Goal: Task Accomplishment & Management: Manage account settings

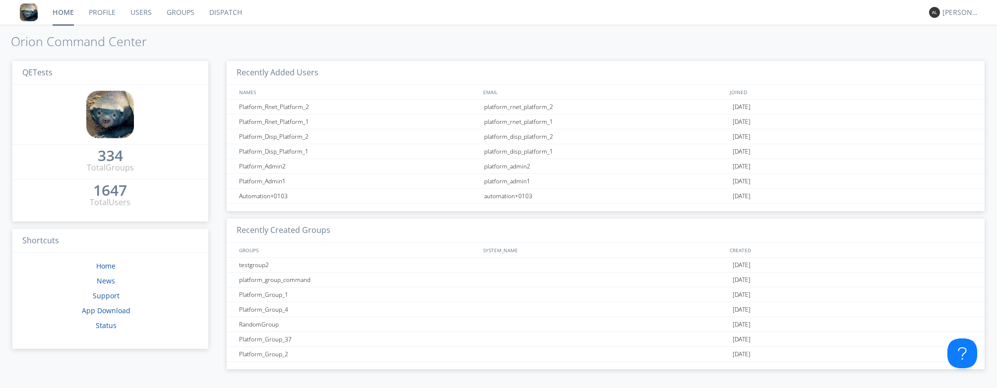
click at [221, 16] on link "Dispatch" at bounding box center [226, 12] width 48 height 25
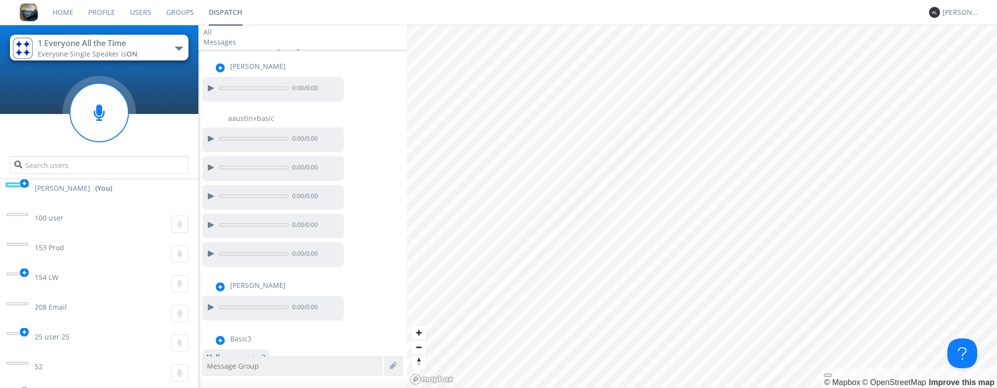
scroll to position [237, 0]
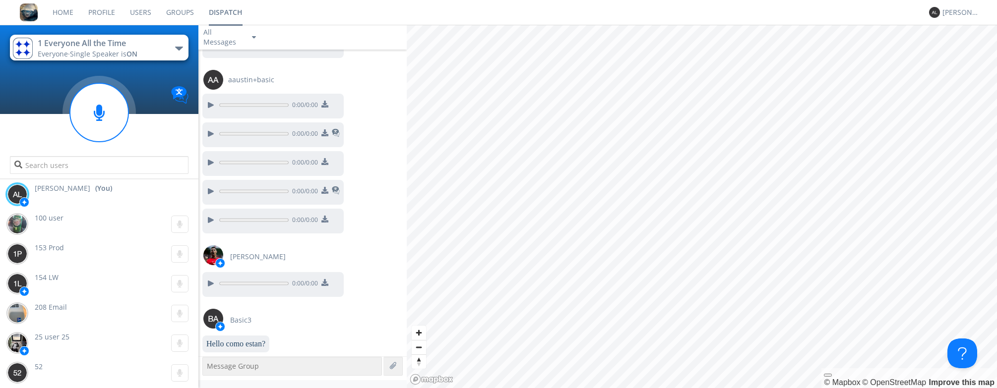
click at [163, 11] on link "Groups" at bounding box center [180, 12] width 43 height 25
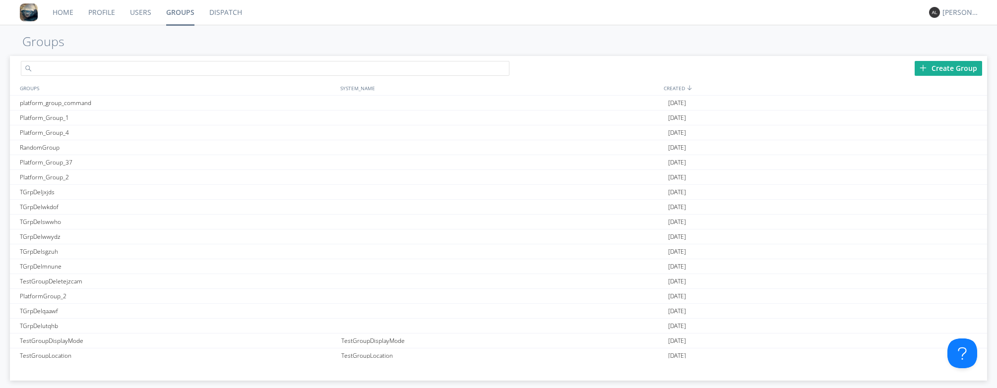
click at [199, 67] on input "text" at bounding box center [265, 68] width 488 height 15
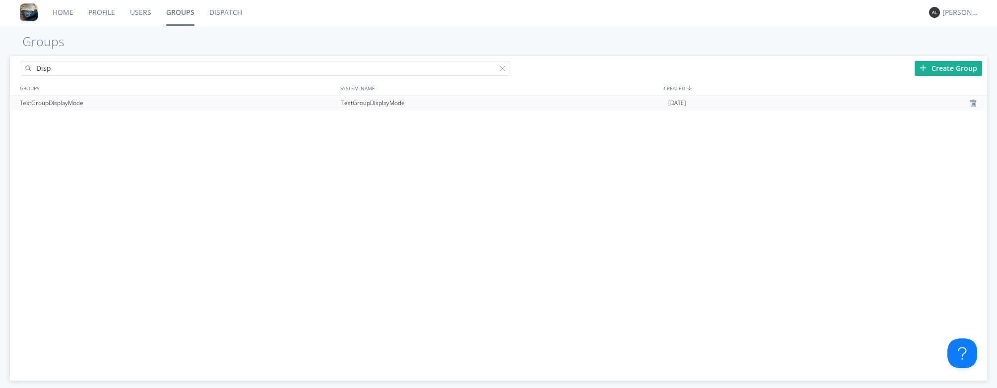
type input "Disp"
click at [370, 107] on div "TestGroupDisplayMode" at bounding box center [502, 103] width 326 height 15
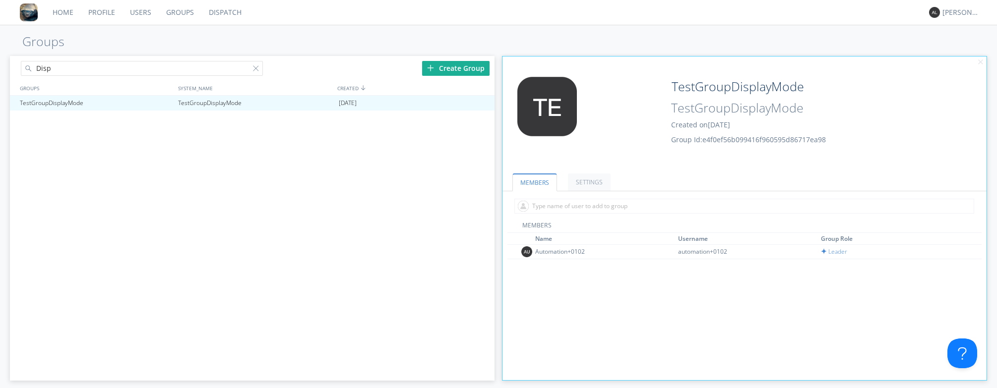
click at [80, 130] on div "TestGroupDisplayMode TestGroupDisplayMode [DATE]" at bounding box center [252, 227] width 484 height 263
click at [144, 13] on link "Users" at bounding box center [140, 12] width 36 height 25
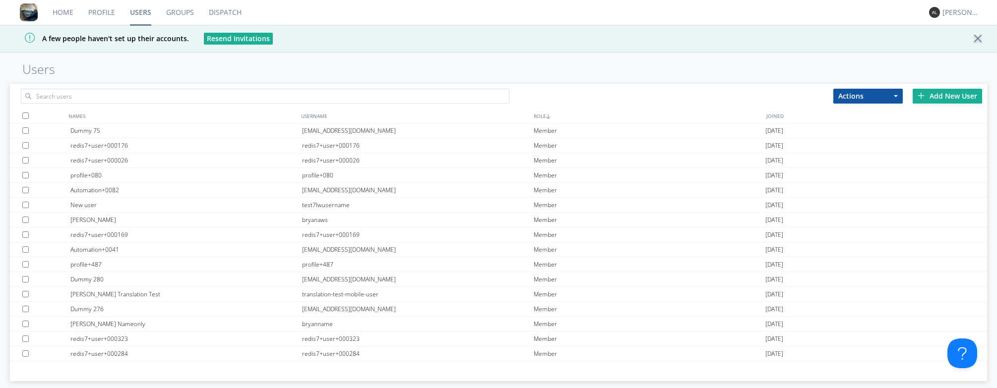
click at [180, 85] on div at bounding box center [254, 94] width 488 height 20
click at [180, 92] on input "text" at bounding box center [265, 96] width 488 height 15
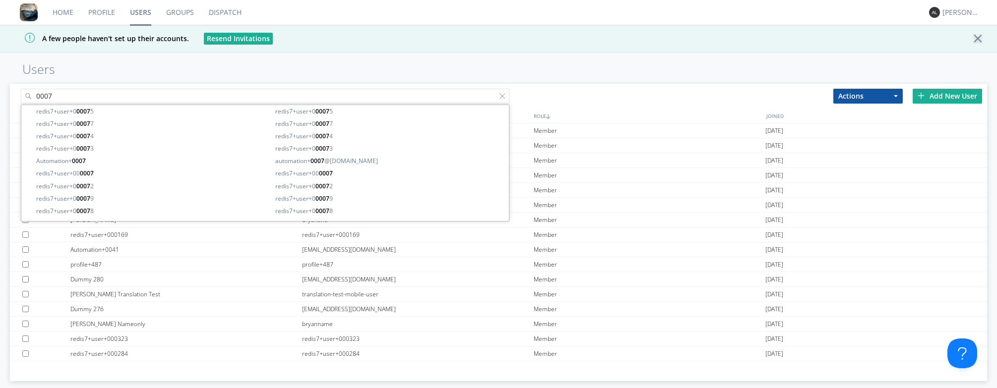
click at [37, 95] on input "0007" at bounding box center [265, 96] width 488 height 15
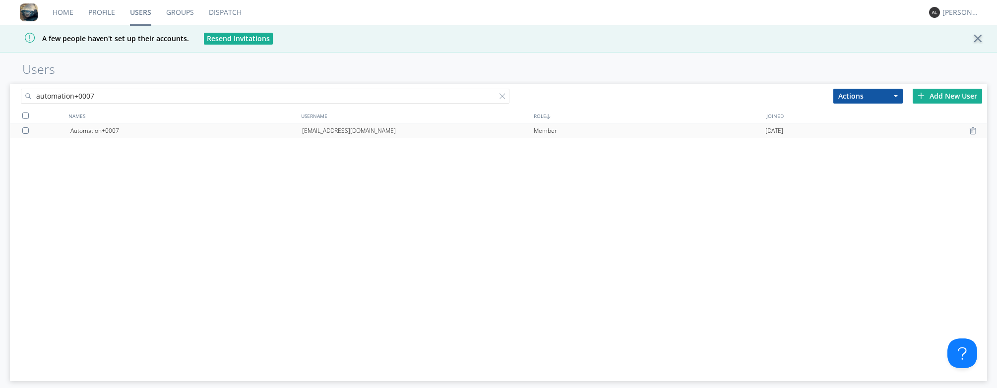
type input "automation+0007"
click at [349, 134] on div "[EMAIL_ADDRESS][DOMAIN_NAME]" at bounding box center [418, 130] width 232 height 15
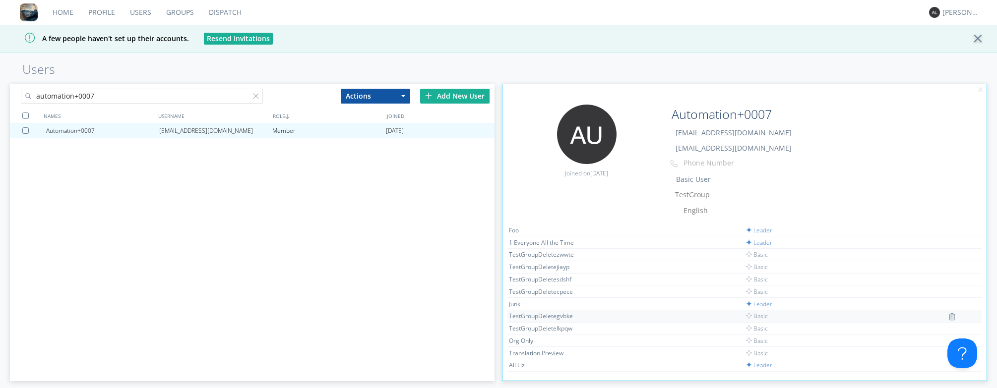
scroll to position [119, 0]
click at [948, 338] on img at bounding box center [951, 337] width 7 height 8
click at [948, 325] on img at bounding box center [951, 324] width 7 height 8
click at [950, 275] on img at bounding box center [951, 275] width 7 height 8
click at [948, 277] on img at bounding box center [951, 275] width 7 height 8
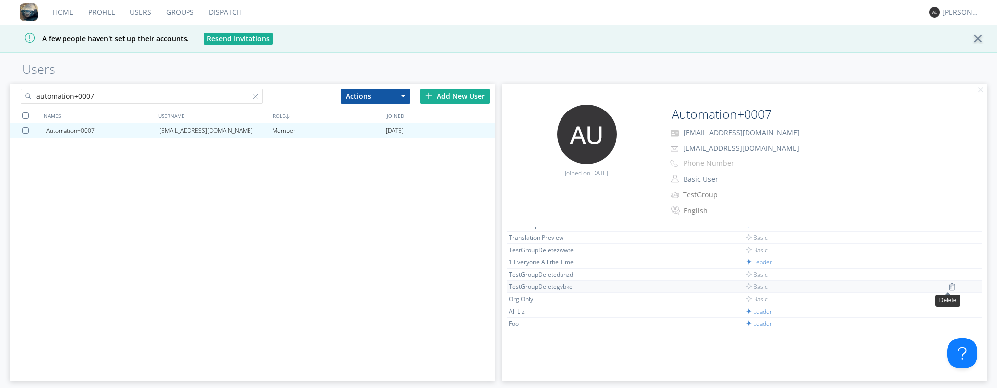
click at [950, 287] on img at bounding box center [951, 287] width 7 height 8
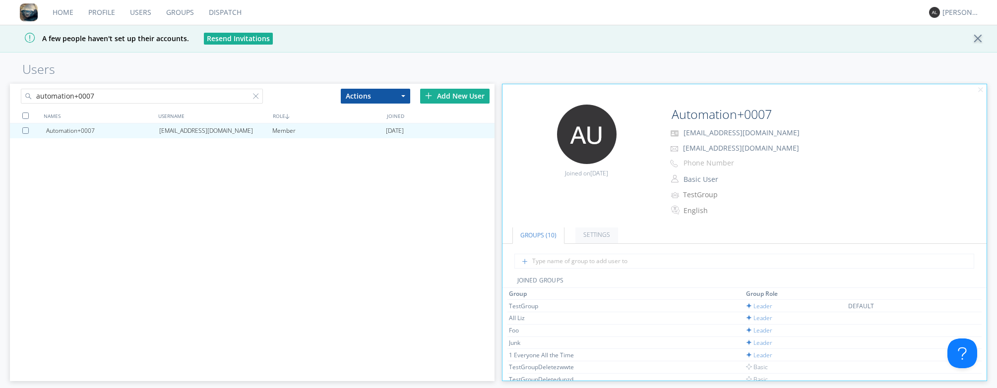
scroll to position [0, 0]
click at [664, 270] on input "text" at bounding box center [744, 275] width 460 height 15
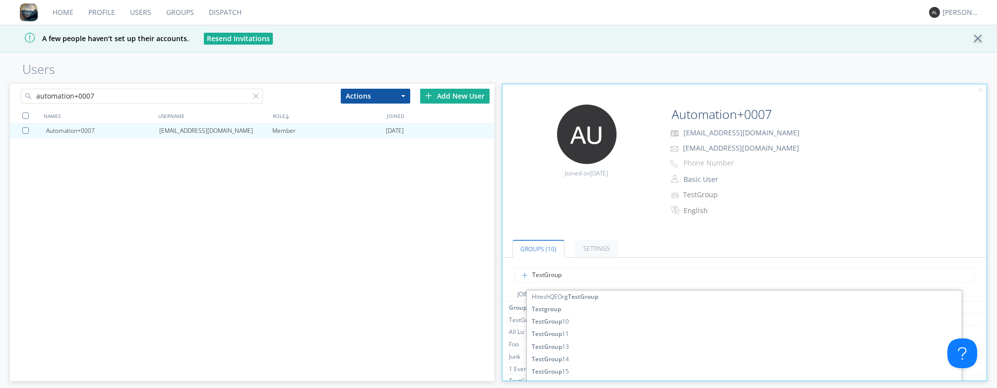
type input "TestGroup9"
click at [615, 209] on div "Edit Avatar Joined on [DATE] Automation+0007 [EMAIL_ADDRESS][DOMAIN_NAME] [EMAI…" at bounding box center [744, 166] width 494 height 133
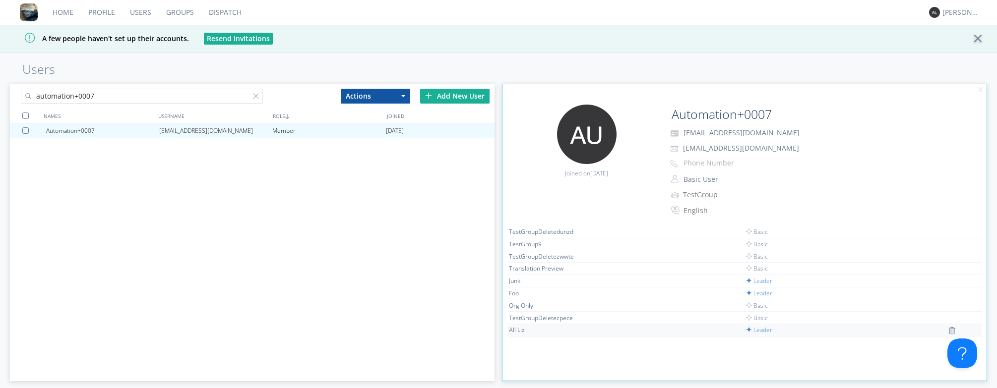
scroll to position [119, 0]
click at [948, 265] on img at bounding box center [951, 263] width 7 height 8
click at [948, 262] on img at bounding box center [951, 263] width 7 height 8
click at [31, 204] on div "Automation+0007 [EMAIL_ADDRESS][DOMAIN_NAME] Member [DATE]" at bounding box center [252, 244] width 484 height 242
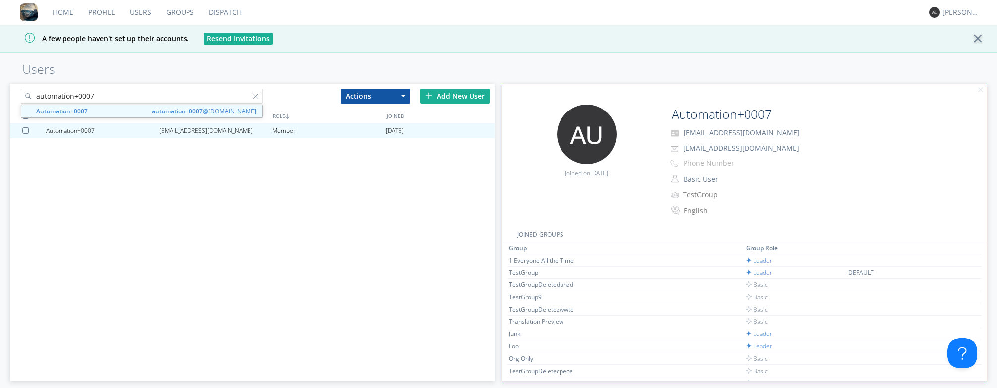
drag, startPoint x: 141, startPoint y: 98, endPoint x: 87, endPoint y: 98, distance: 54.1
click at [87, 98] on input "automation+0007" at bounding box center [142, 96] width 242 height 15
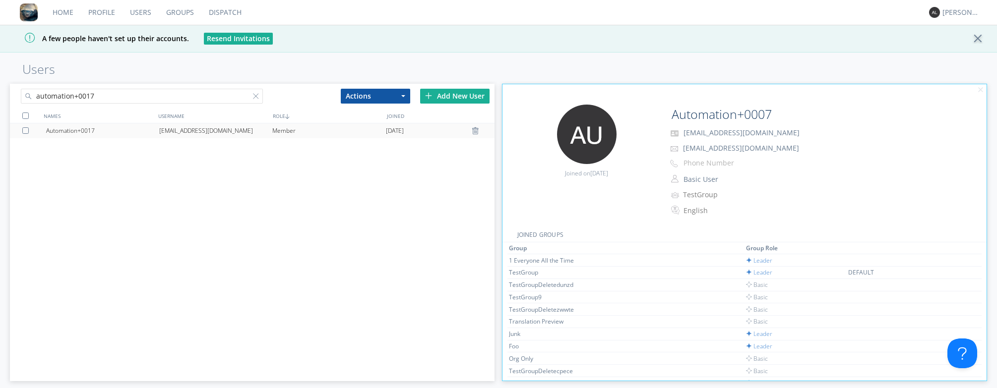
click at [161, 128] on div "[EMAIL_ADDRESS][DOMAIN_NAME]" at bounding box center [215, 130] width 113 height 15
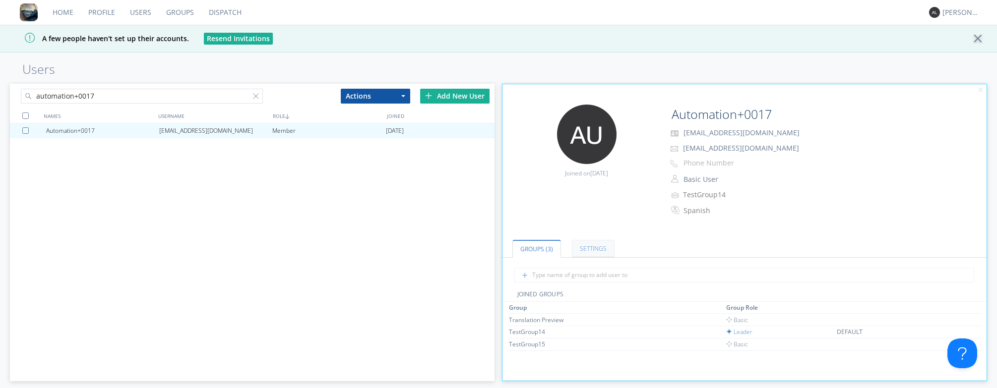
click at [593, 246] on link "Settings" at bounding box center [593, 248] width 43 height 17
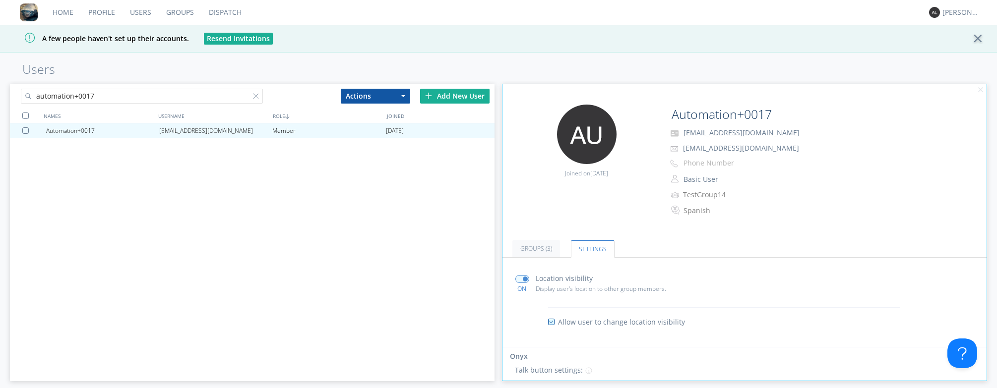
click at [108, 97] on input "automation+0017" at bounding box center [142, 96] width 242 height 15
type input "automation+0014"
click at [187, 127] on div "automation+0014" at bounding box center [215, 130] width 113 height 15
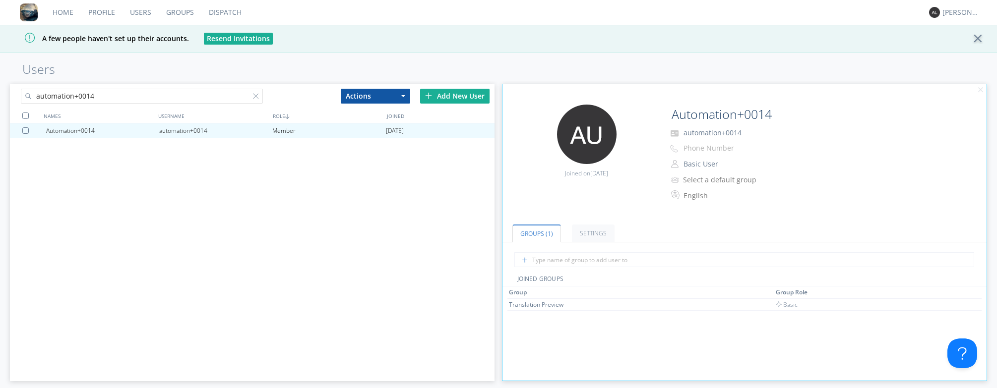
click at [186, 15] on link "Groups" at bounding box center [180, 12] width 43 height 25
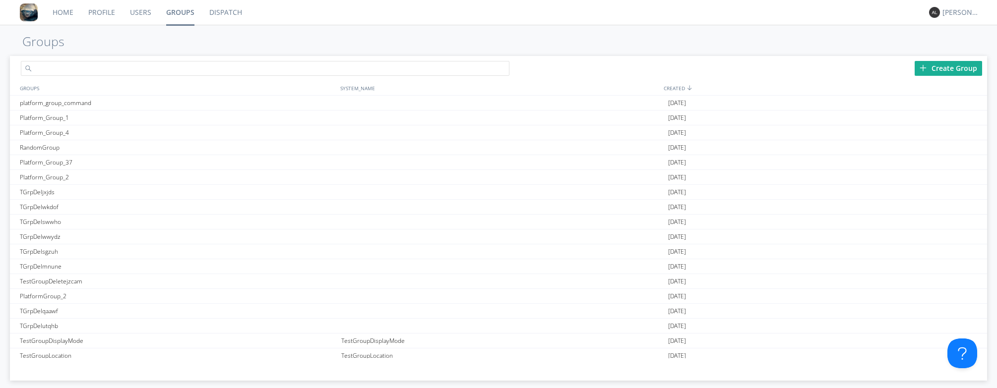
click at [166, 71] on input "text" at bounding box center [265, 68] width 488 height 15
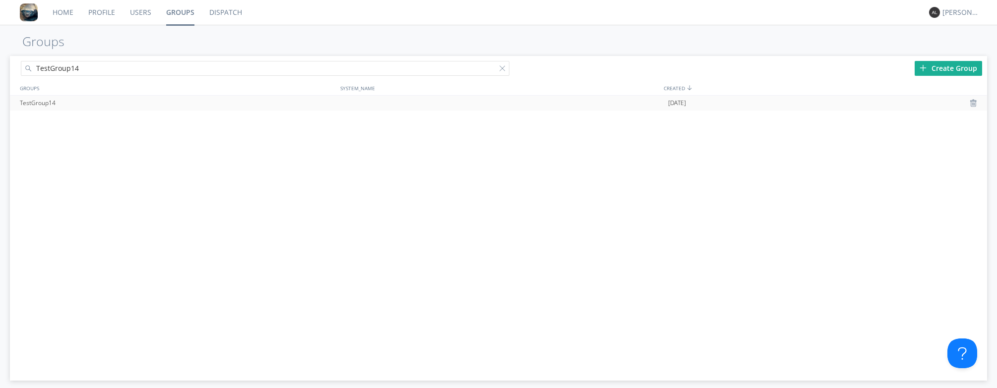
type input "TestGroup14"
click at [127, 101] on div "TestGroup14" at bounding box center [177, 103] width 321 height 15
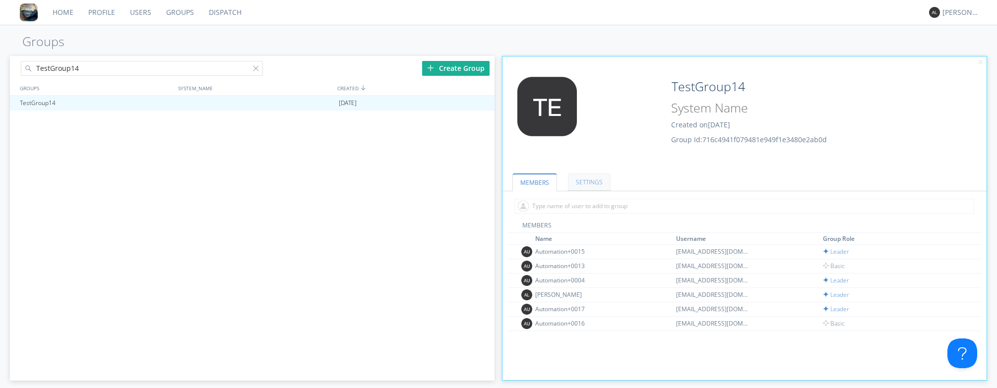
click at [579, 178] on link "SETTINGS" at bounding box center [589, 182] width 43 height 17
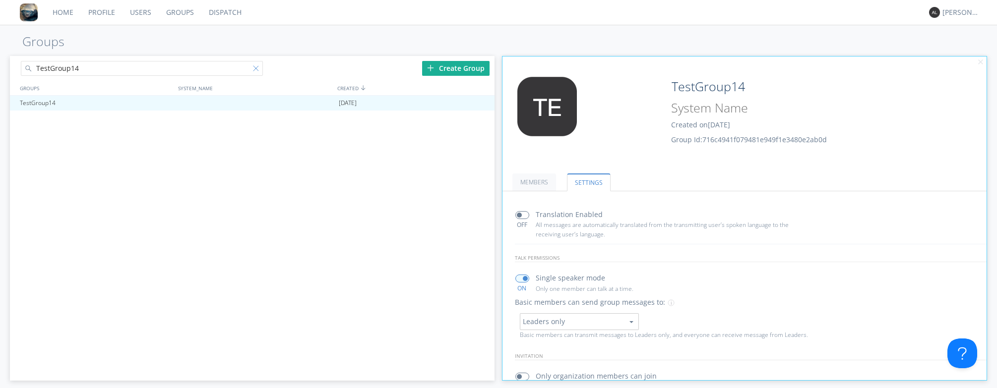
click at [253, 73] on div at bounding box center [258, 70] width 10 height 10
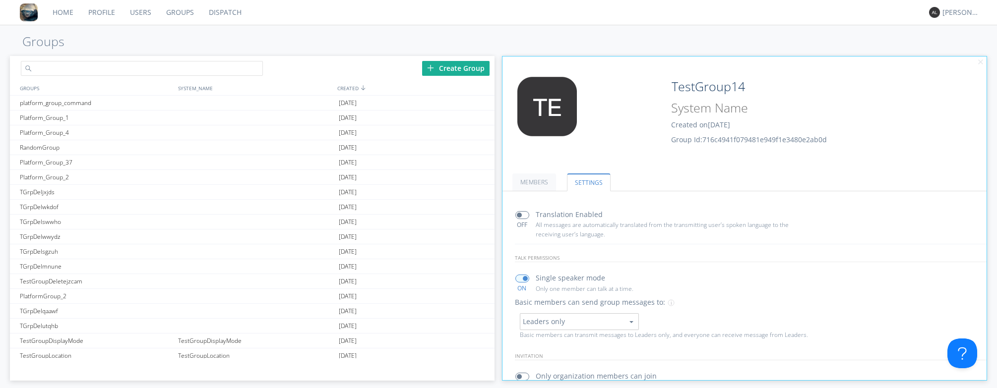
click at [120, 64] on input "text" at bounding box center [142, 68] width 242 height 15
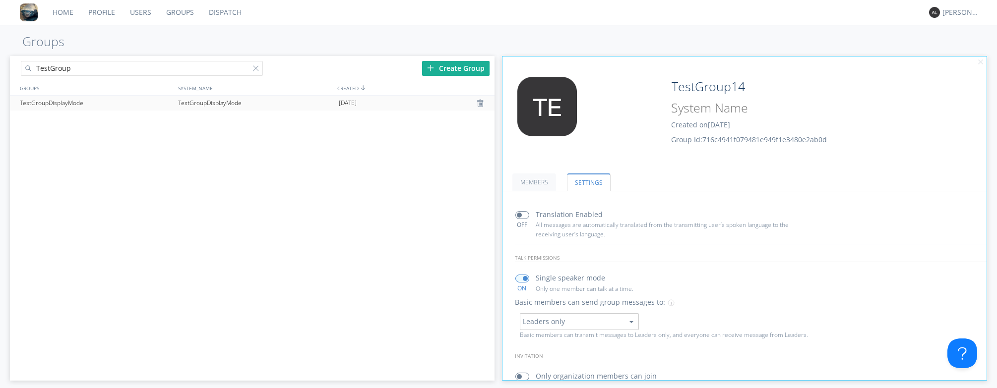
type input "TestGroup"
click at [202, 103] on div "TestGroupDisplayMode" at bounding box center [256, 103] width 161 height 15
type input "TestGroupDisplayMode"
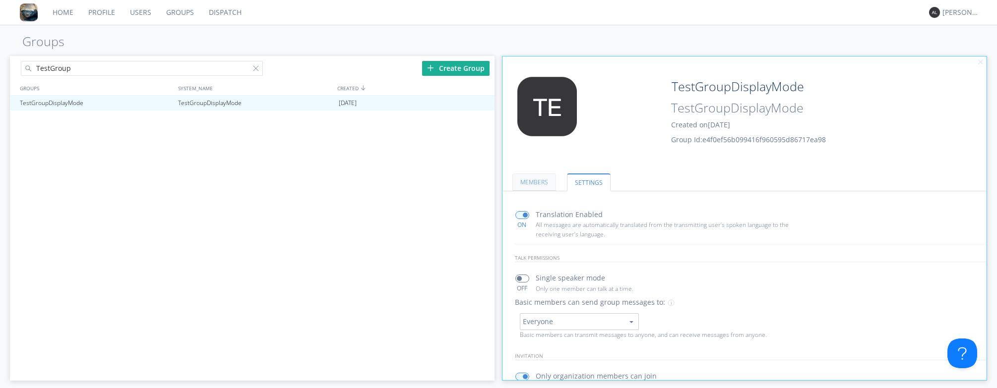
click at [541, 181] on link "MEMBERS" at bounding box center [534, 182] width 44 height 17
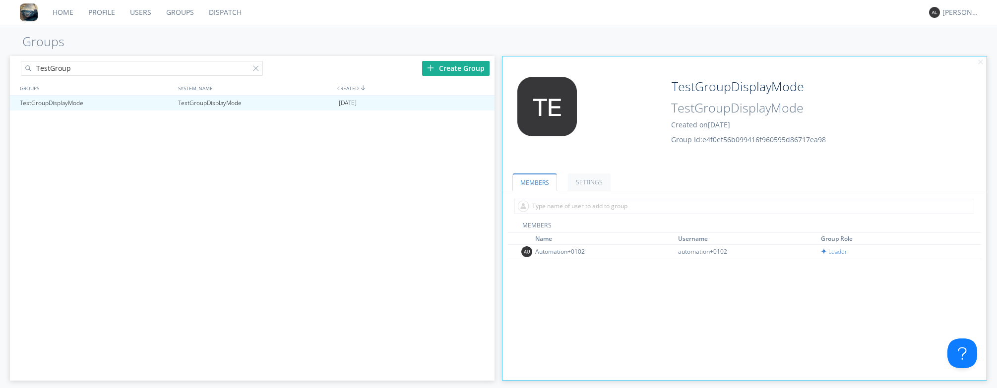
click at [684, 308] on div "MEMBERS Name Username Group Role Automation+0102 automation+0102 Leader" at bounding box center [744, 357] width 474 height 272
click at [572, 179] on link "SETTINGS" at bounding box center [589, 182] width 43 height 17
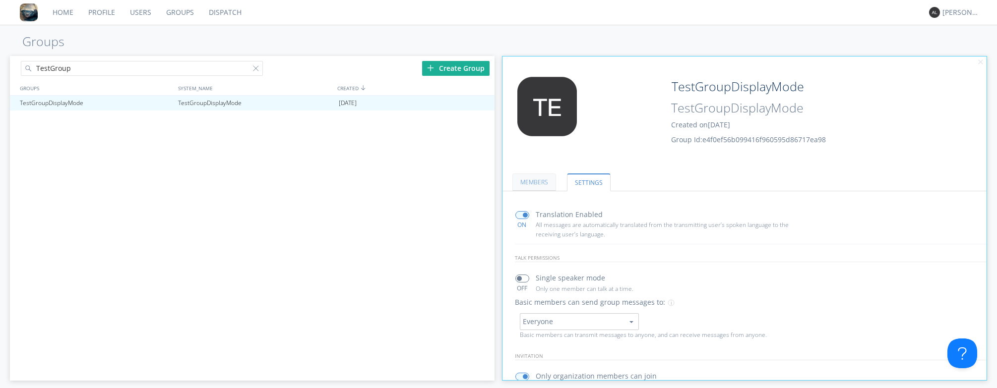
click at [536, 182] on link "MEMBERS" at bounding box center [534, 182] width 44 height 17
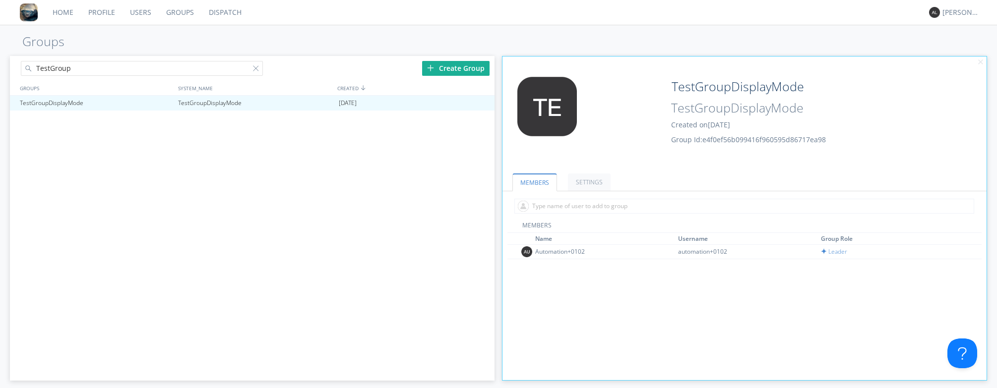
click at [147, 9] on link "Users" at bounding box center [140, 12] width 36 height 25
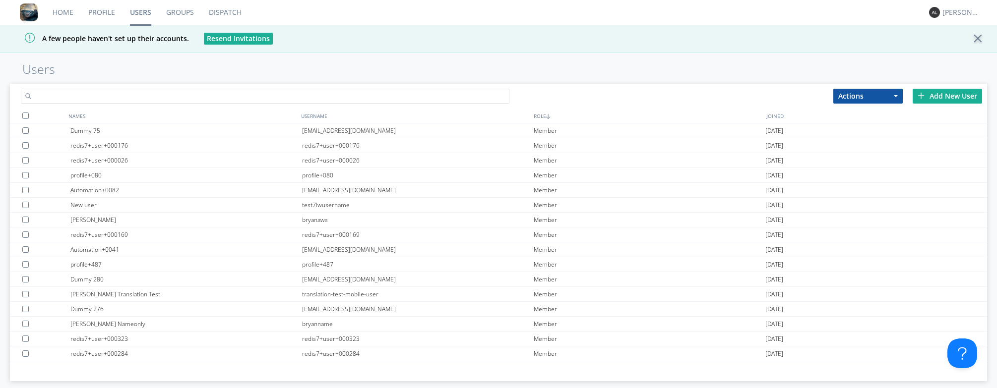
click at [155, 96] on input "text" at bounding box center [265, 96] width 488 height 15
click at [44, 78] on div "Home Profile Users Groups Dispatch [PERSON_NAME] A few people haven't set up th…" at bounding box center [498, 194] width 997 height 388
click at [144, 93] on input "text" at bounding box center [265, 96] width 488 height 15
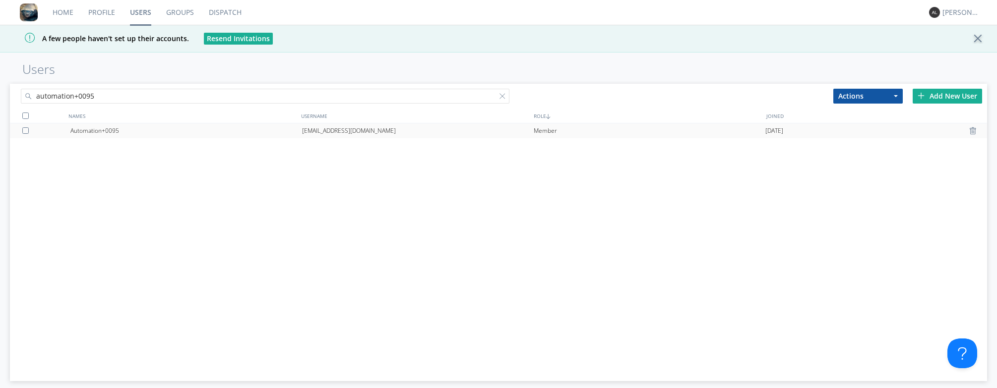
type input "automation+0095"
click at [333, 131] on div "[EMAIL_ADDRESS][DOMAIN_NAME]" at bounding box center [418, 130] width 232 height 15
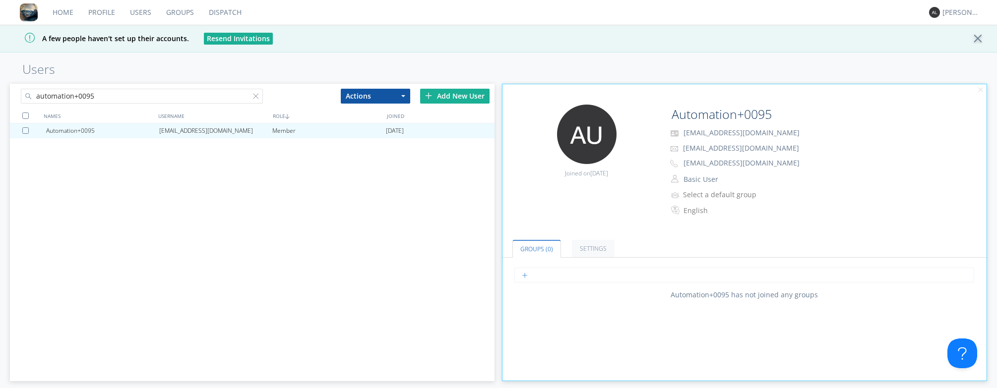
click at [655, 278] on input "text" at bounding box center [744, 275] width 460 height 15
click at [467, 94] on div "Add New User" at bounding box center [454, 96] width 69 height 15
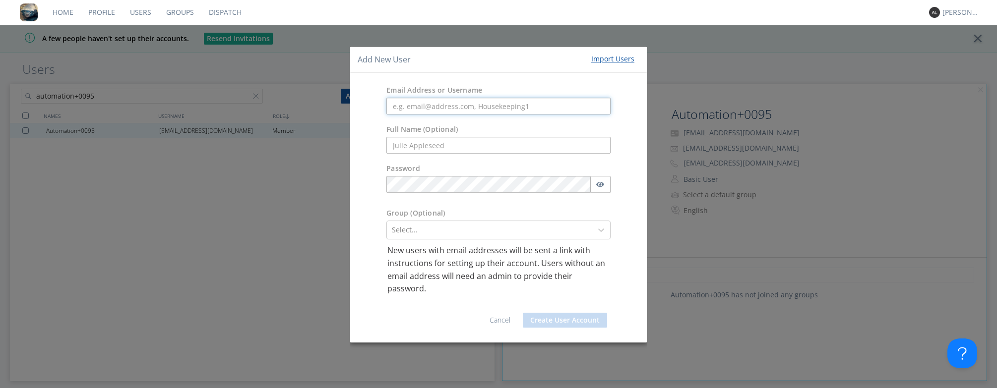
click at [401, 111] on input "text" at bounding box center [498, 106] width 224 height 17
click at [389, 103] on input "text" at bounding box center [498, 106] width 224 height 17
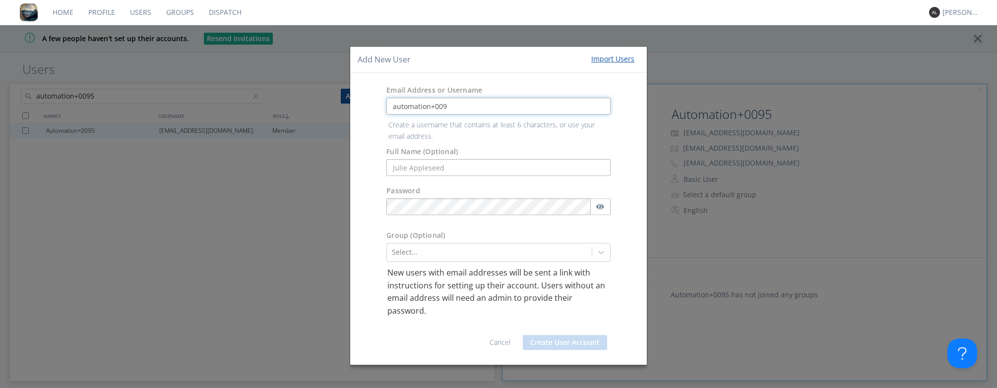
type input "automation+0095"
drag, startPoint x: 455, startPoint y: 107, endPoint x: 339, endPoint y: 106, distance: 116.0
click at [339, 106] on div "Add New User Import Users Email Address or Username automation+0095 Create a us…" at bounding box center [498, 194] width 997 height 388
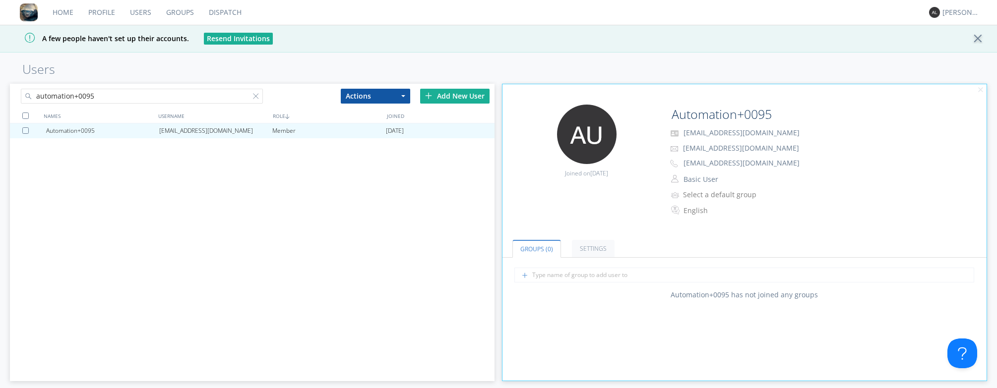
click at [449, 95] on div "Add New User" at bounding box center [454, 96] width 69 height 15
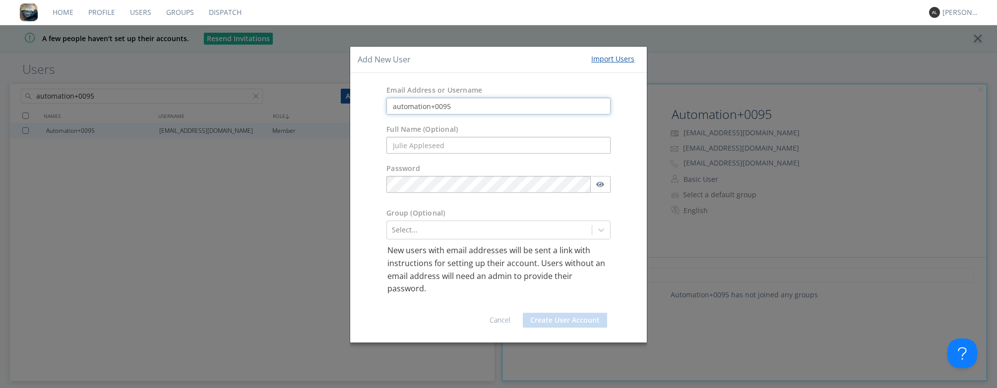
drag, startPoint x: 458, startPoint y: 107, endPoint x: 346, endPoint y: 105, distance: 111.6
click at [346, 105] on div "Add New User Import Users Email Address or Username automation+0095 Full Name (…" at bounding box center [498, 194] width 997 height 388
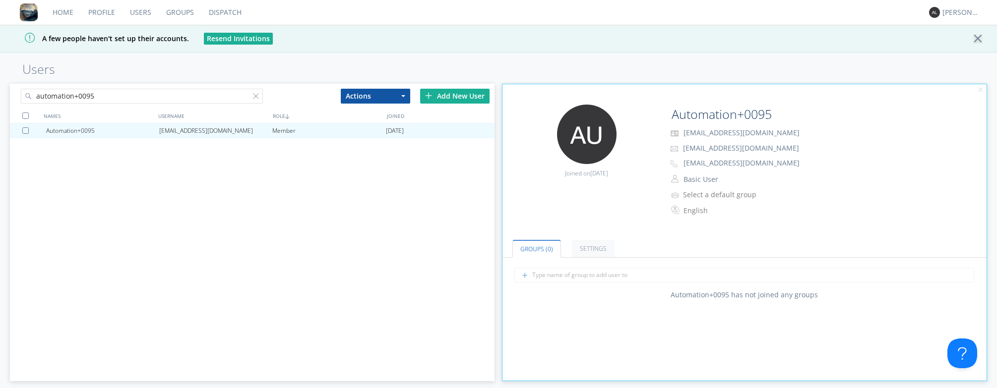
click at [445, 91] on div "Add New User" at bounding box center [454, 96] width 69 height 15
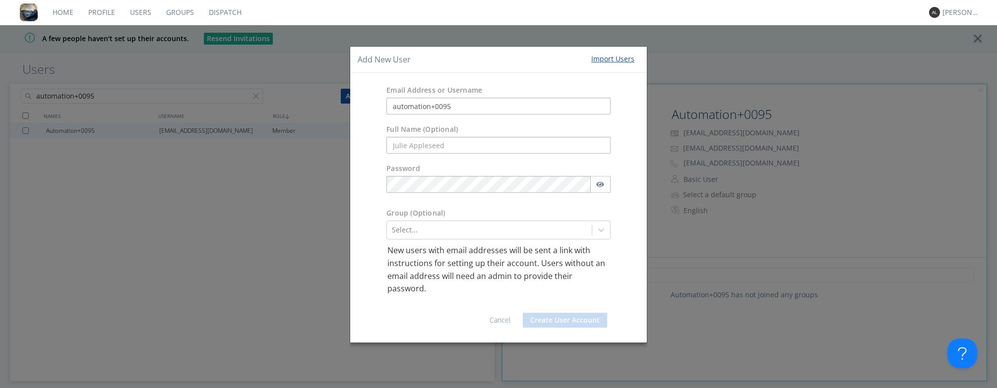
click at [447, 145] on input "text" at bounding box center [498, 145] width 224 height 17
type input "Automation+0095"
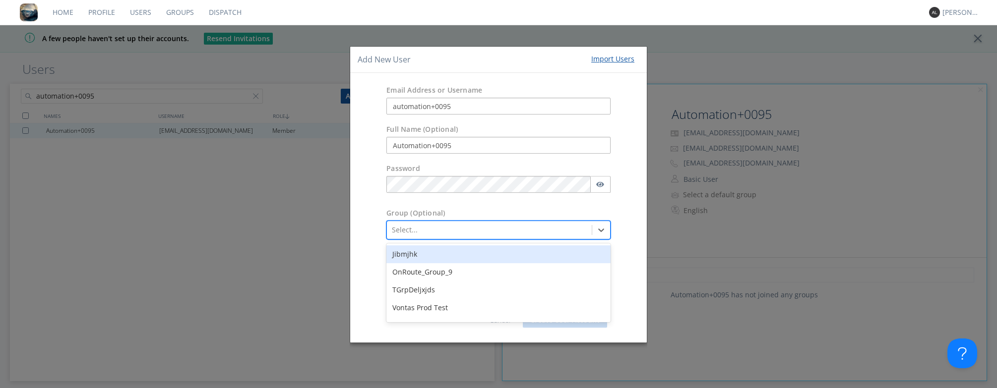
click at [394, 231] on div at bounding box center [489, 230] width 195 height 12
type input "DM"
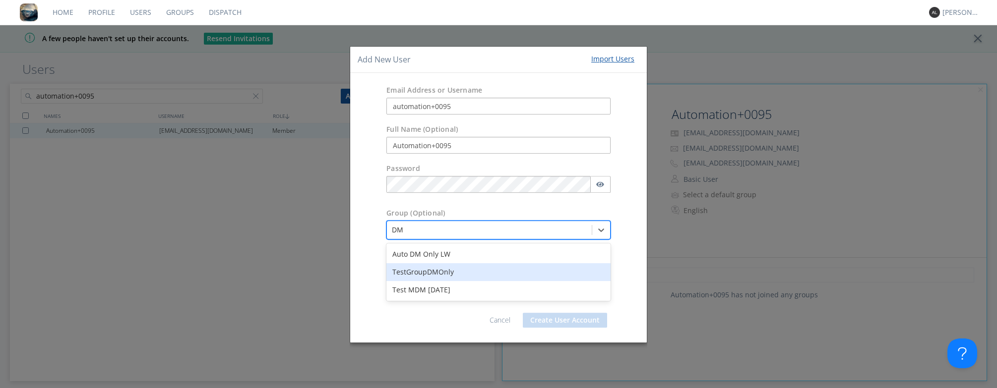
click at [420, 273] on div "TestGroupDMOnly" at bounding box center [498, 272] width 224 height 18
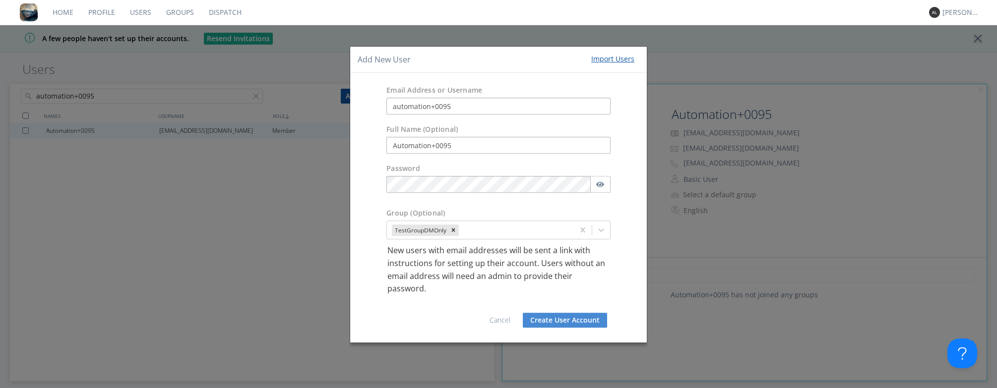
click at [555, 319] on button "Create User Account" at bounding box center [565, 320] width 84 height 15
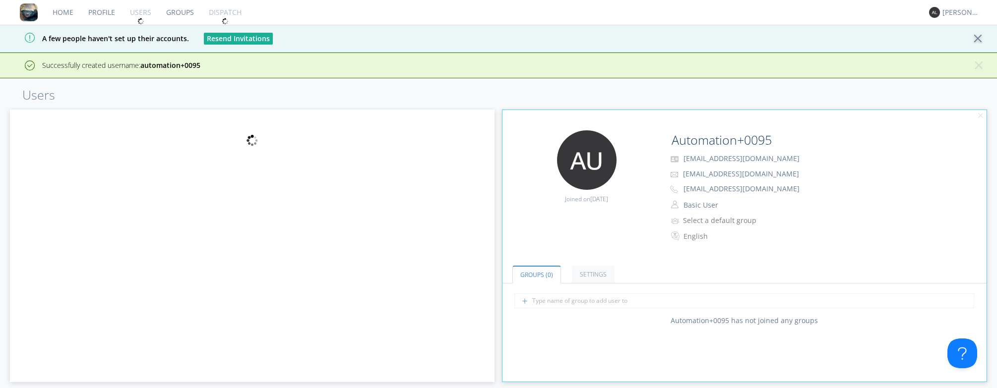
click at [701, 207] on button "Basic User" at bounding box center [729, 205] width 99 height 14
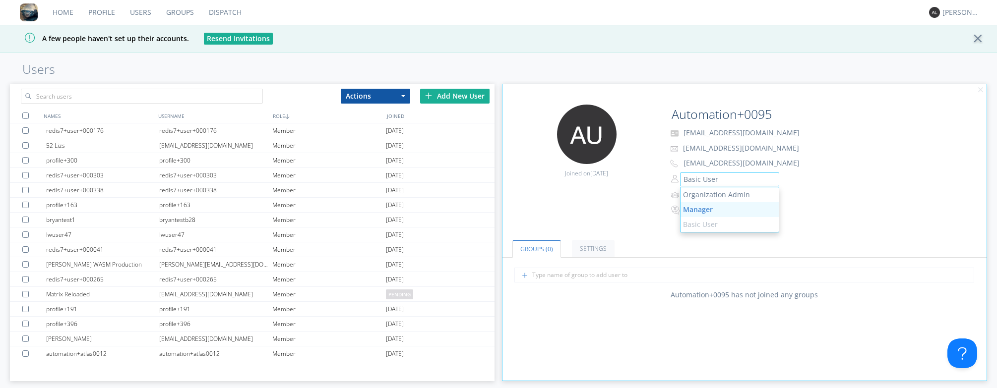
click at [716, 207] on link "Manager" at bounding box center [729, 209] width 98 height 15
click at [609, 270] on input "text" at bounding box center [744, 275] width 460 height 15
click at [548, 278] on input "text" at bounding box center [744, 275] width 460 height 15
type input "D"
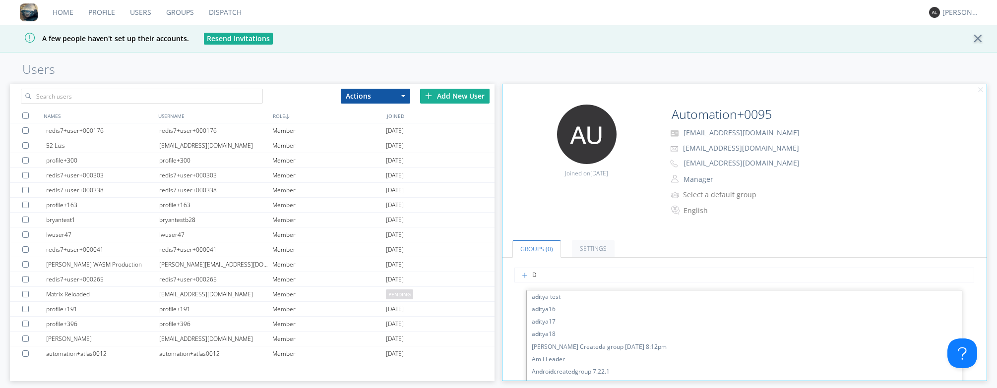
type input "DM"
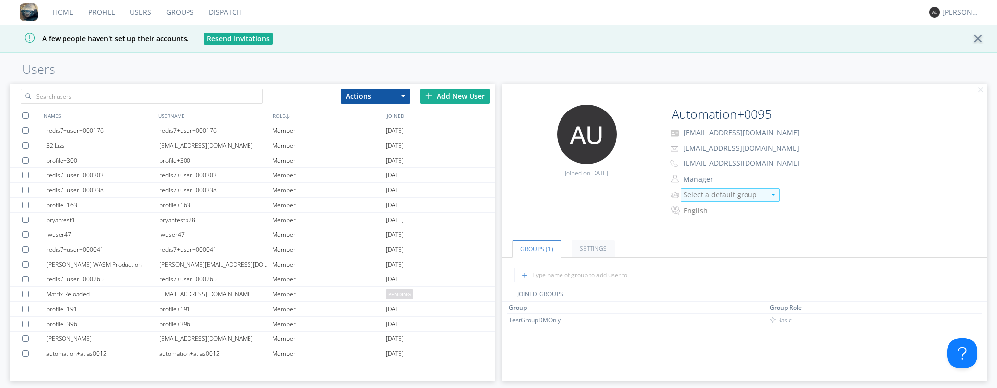
click at [731, 188] on div "Select a default group" at bounding box center [729, 194] width 99 height 13
click at [722, 213] on div "TestGroupDMOnly" at bounding box center [730, 217] width 98 height 18
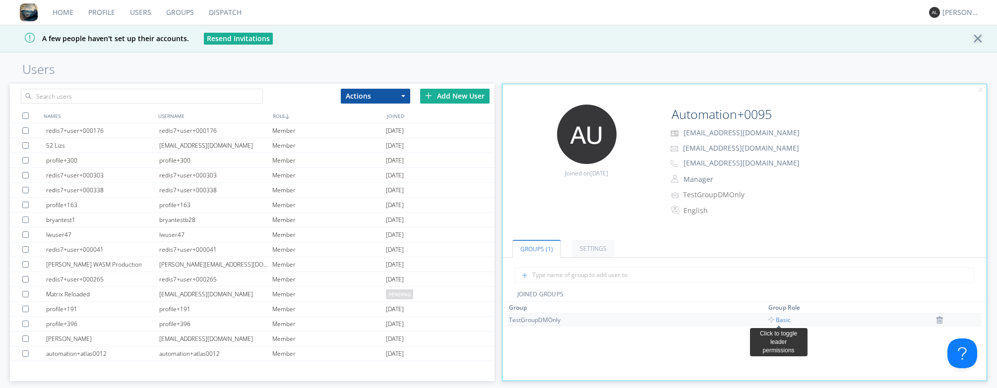
click at [777, 322] on span "Basic" at bounding box center [779, 320] width 22 height 8
click at [195, 99] on input "text" at bounding box center [142, 96] width 242 height 15
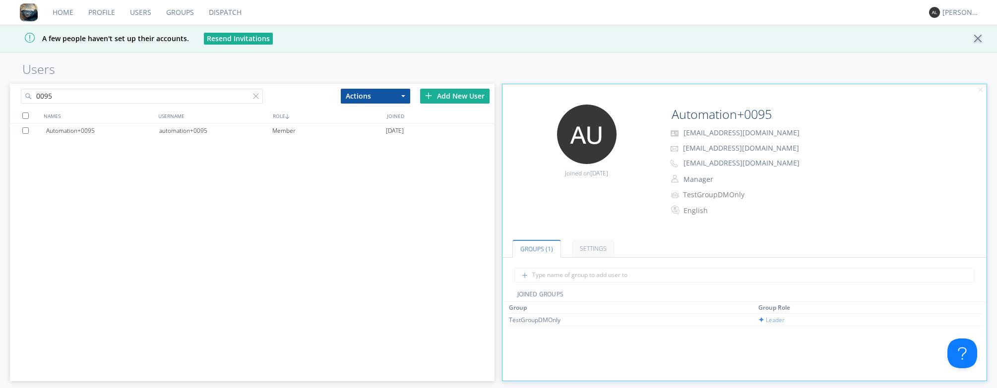
type input "0095"
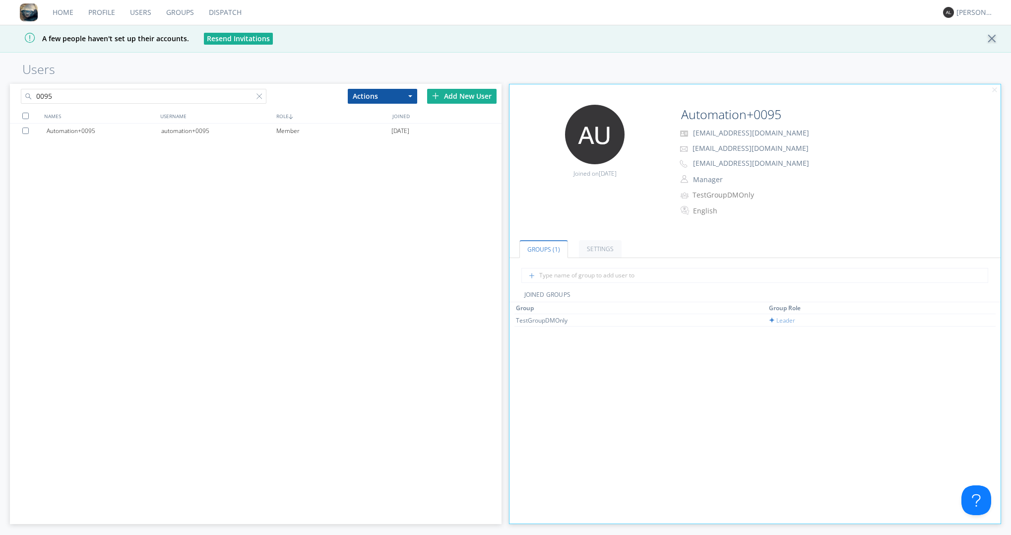
click at [347, 172] on div "Automation+0095 automation+0095 Member [DATE]" at bounding box center [255, 301] width 491 height 357
click at [79, 127] on div "Automation+0095" at bounding box center [104, 130] width 115 height 15
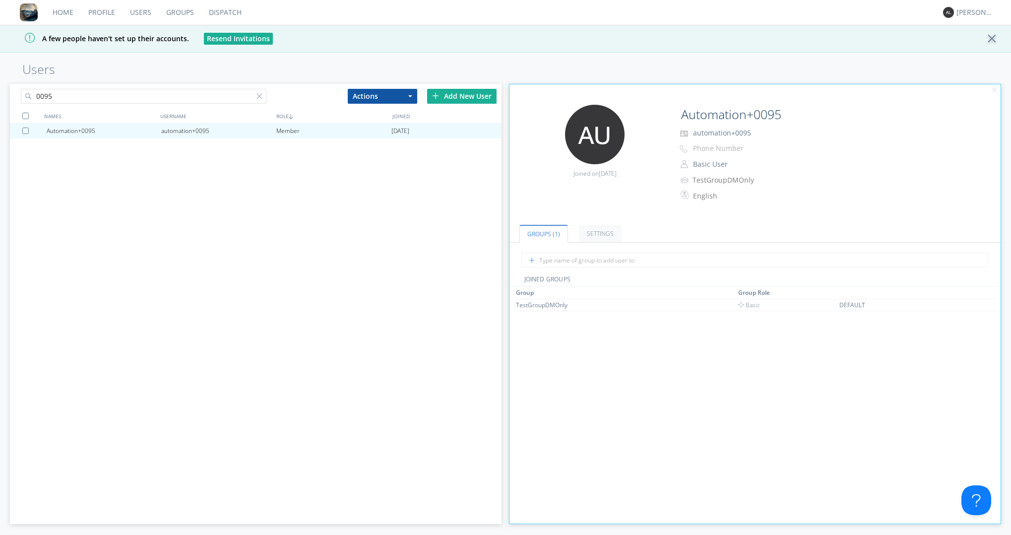
click at [596, 245] on div "Groups (1) Settings JOINED GROUPS Group Group Role TestGroupDMOnly Basic DEFAUL…" at bounding box center [754, 367] width 491 height 310
click at [598, 232] on link "Settings" at bounding box center [600, 233] width 43 height 17
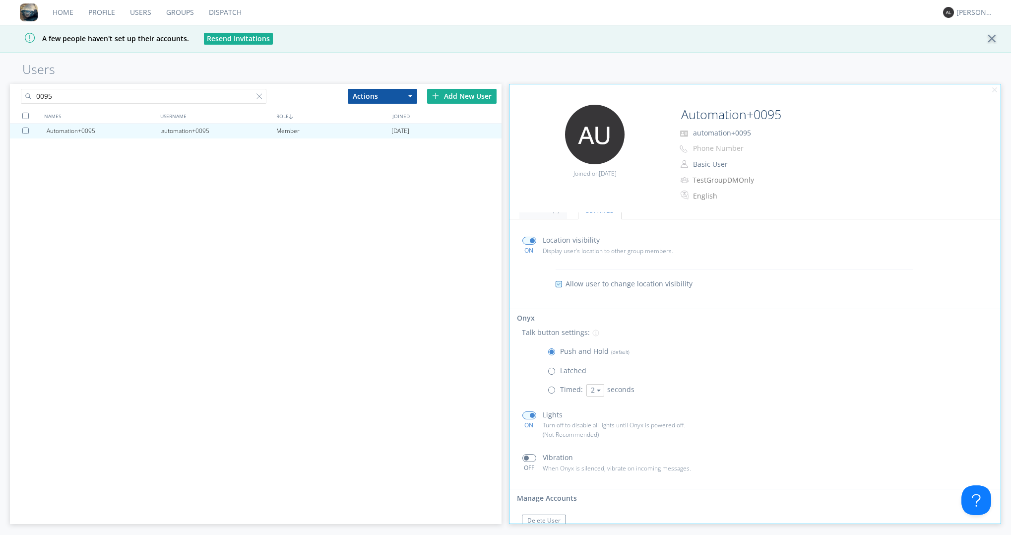
scroll to position [46, 0]
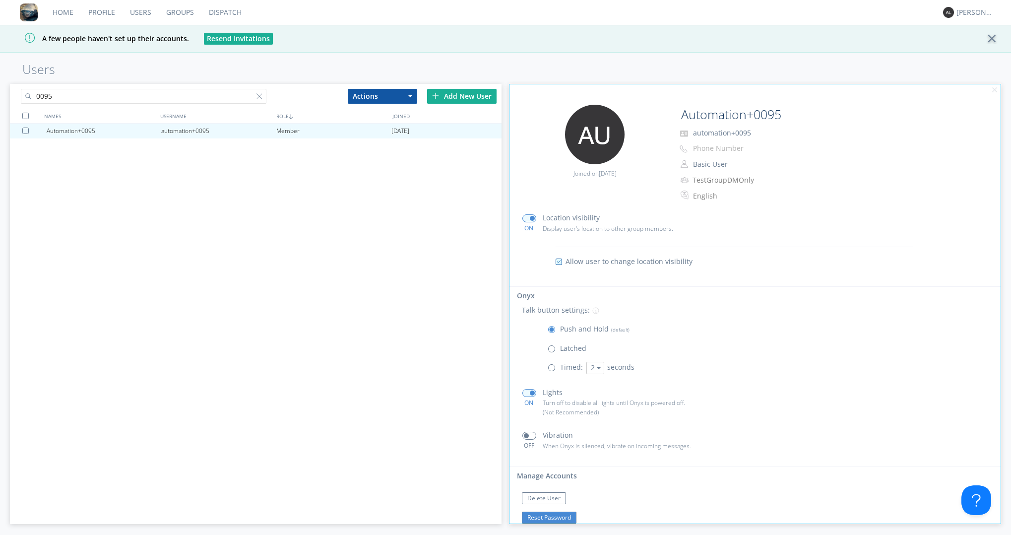
click at [565, 388] on button "Reset Password" at bounding box center [549, 517] width 55 height 12
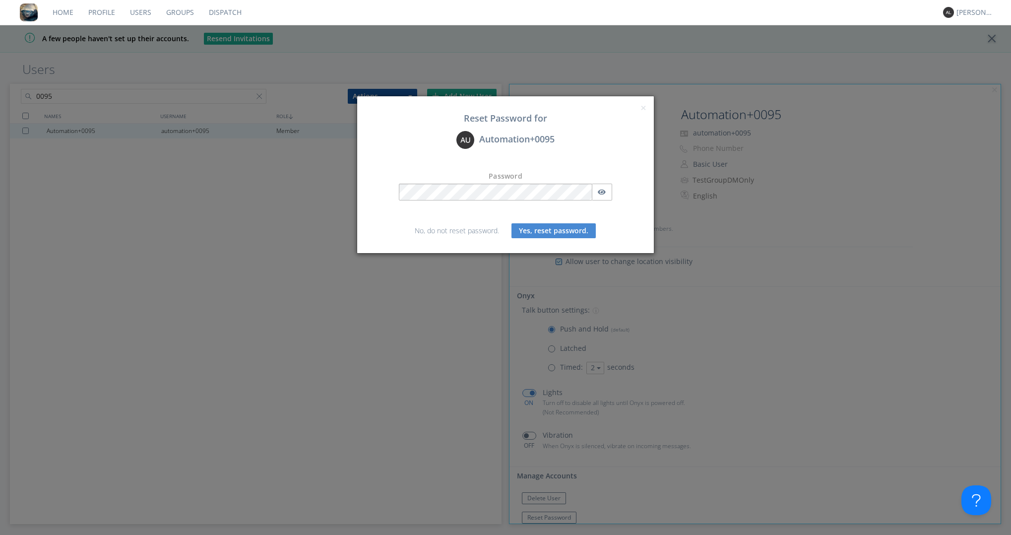
click at [147, 298] on div "× Close Reset Password for Automation+0095 Password No, do not reset password. …" at bounding box center [505, 267] width 1011 height 535
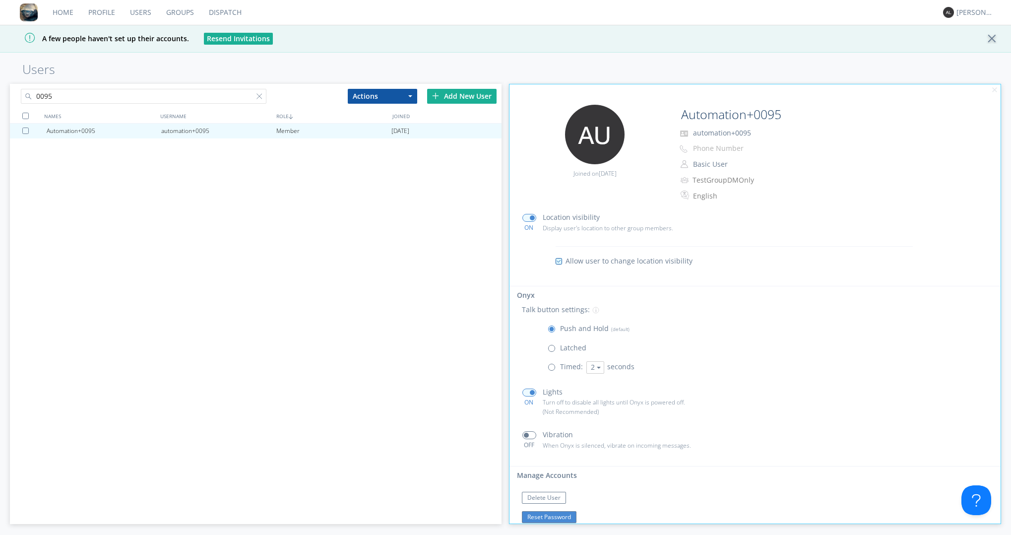
click at [569, 388] on button "Reset Password" at bounding box center [549, 517] width 55 height 12
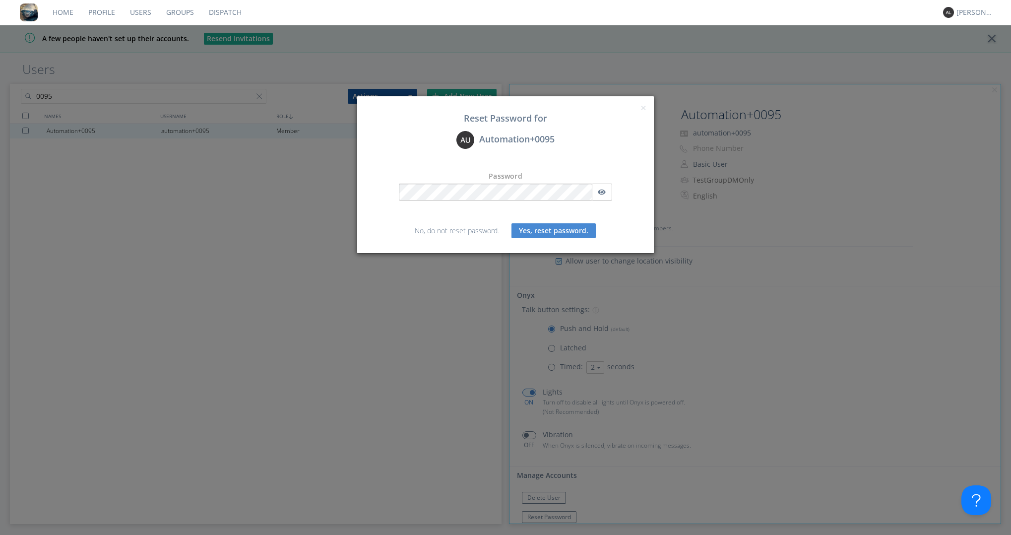
click at [535, 235] on button "Yes, reset password." at bounding box center [553, 230] width 84 height 15
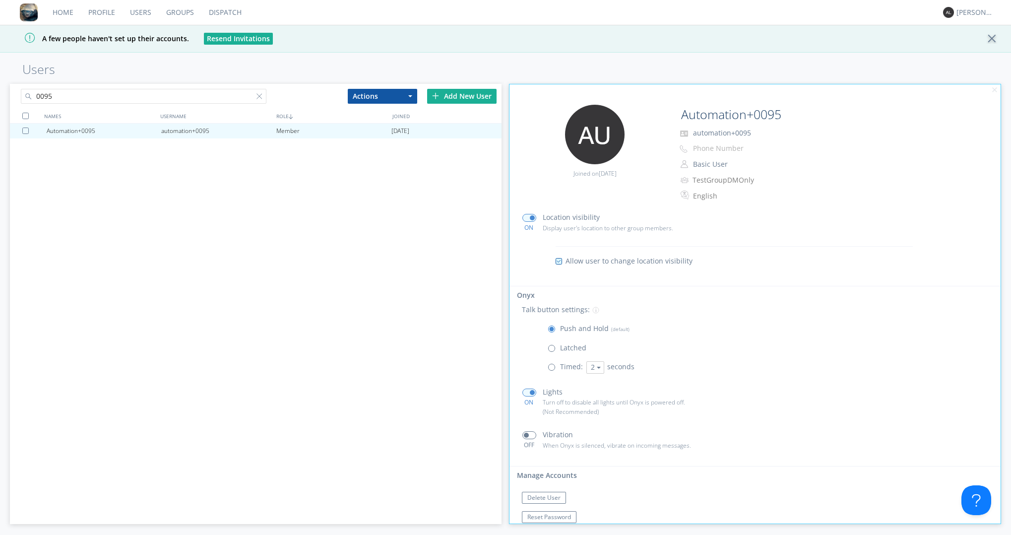
click at [147, 163] on div "Automation+0095 automation+0095 Member [DATE]" at bounding box center [255, 301] width 491 height 357
click at [706, 167] on button "Basic User" at bounding box center [738, 164] width 99 height 14
click at [713, 181] on link "Manager" at bounding box center [739, 179] width 98 height 15
click at [605, 388] on div "ON Location visibility Display user's location to other group members. Allow us…" at bounding box center [754, 364] width 491 height 316
click at [224, 17] on link "Dispatch" at bounding box center [225, 12] width 48 height 25
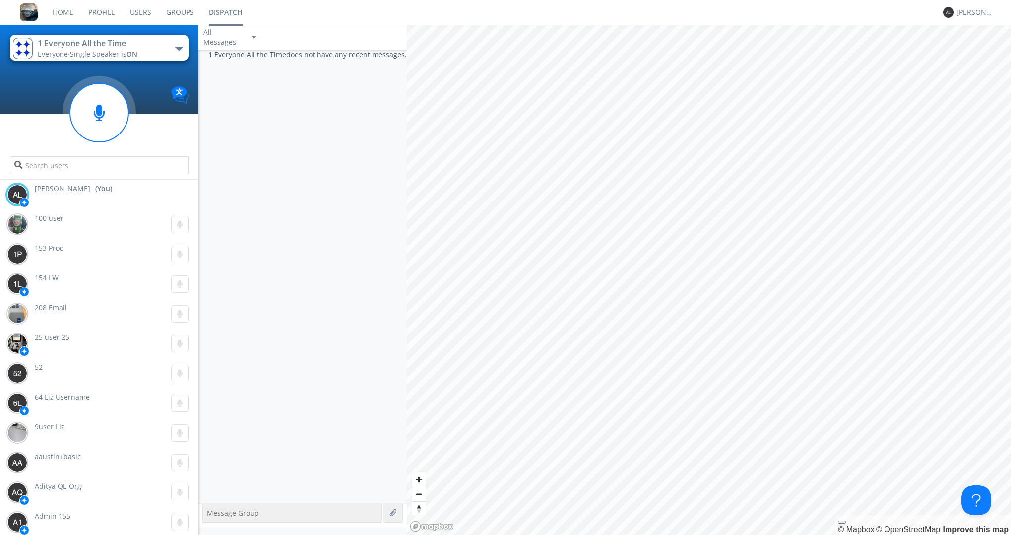
click at [78, 51] on span "Single Speaker is ON" at bounding box center [103, 53] width 67 height 9
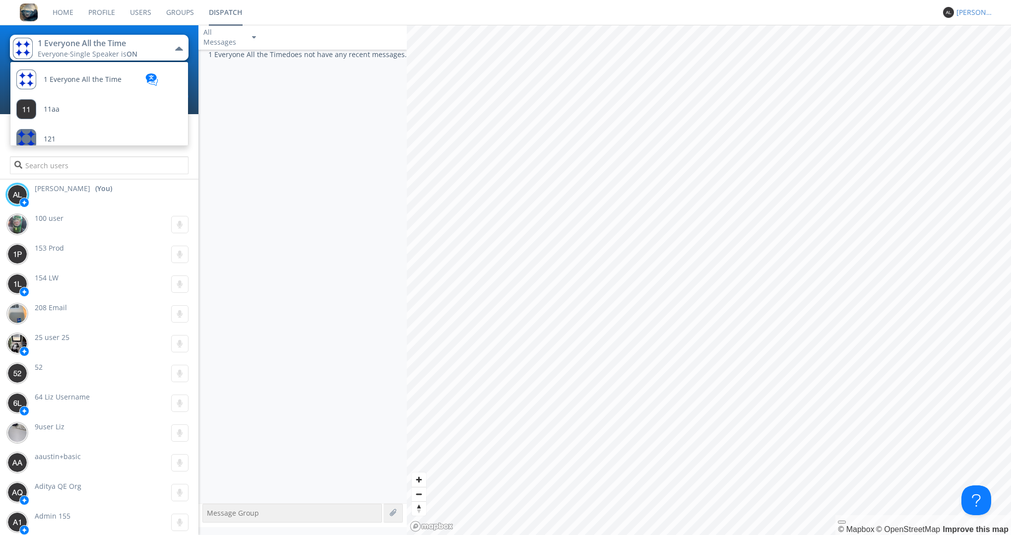
click at [974, 14] on div "[PERSON_NAME]" at bounding box center [974, 12] width 37 height 10
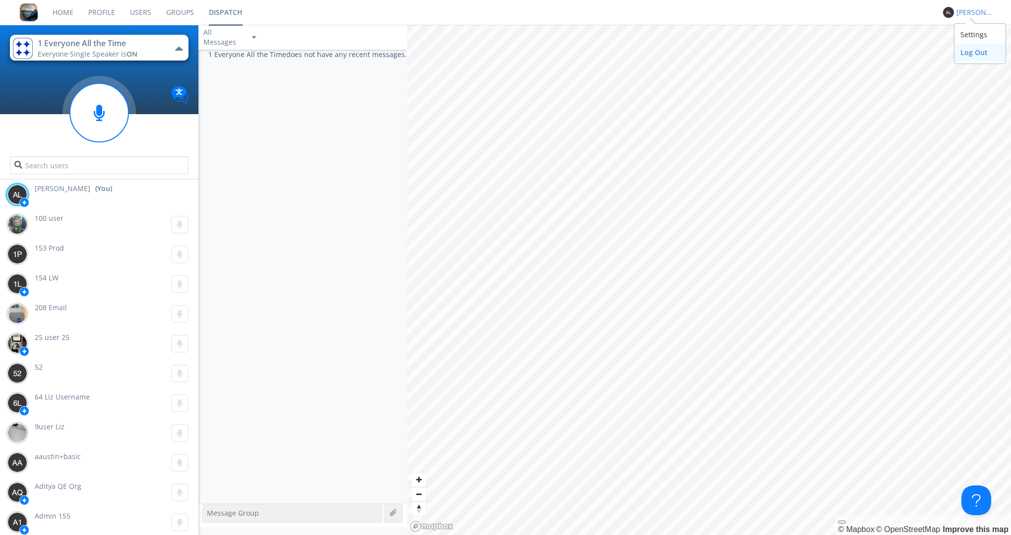
click at [971, 49] on div "Log Out" at bounding box center [979, 53] width 51 height 18
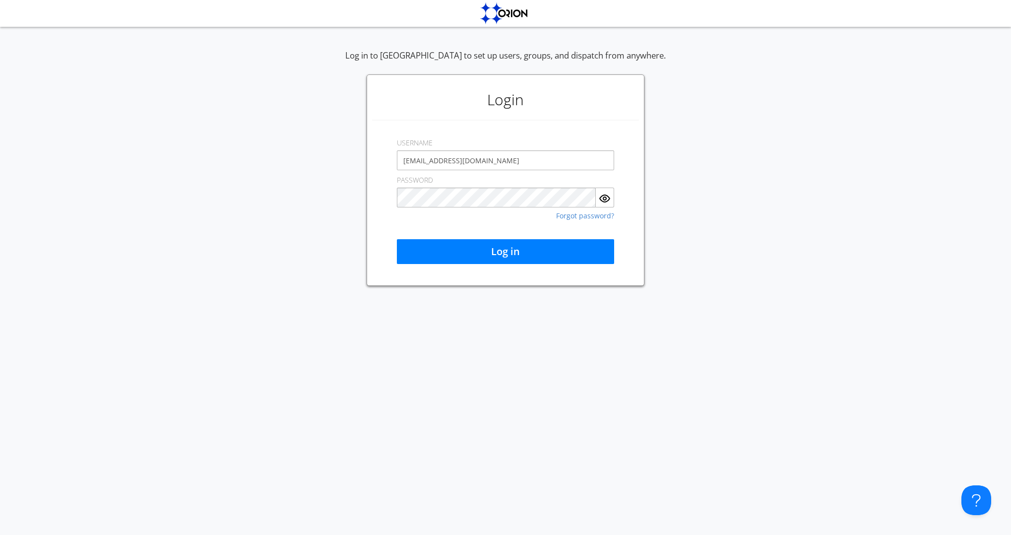
type input "[EMAIL_ADDRESS][DOMAIN_NAME]"
click at [13, 178] on div "Log in to [GEOGRAPHIC_DATA] to set up users, groups, and dispatch from anywhere…" at bounding box center [505, 168] width 1011 height 236
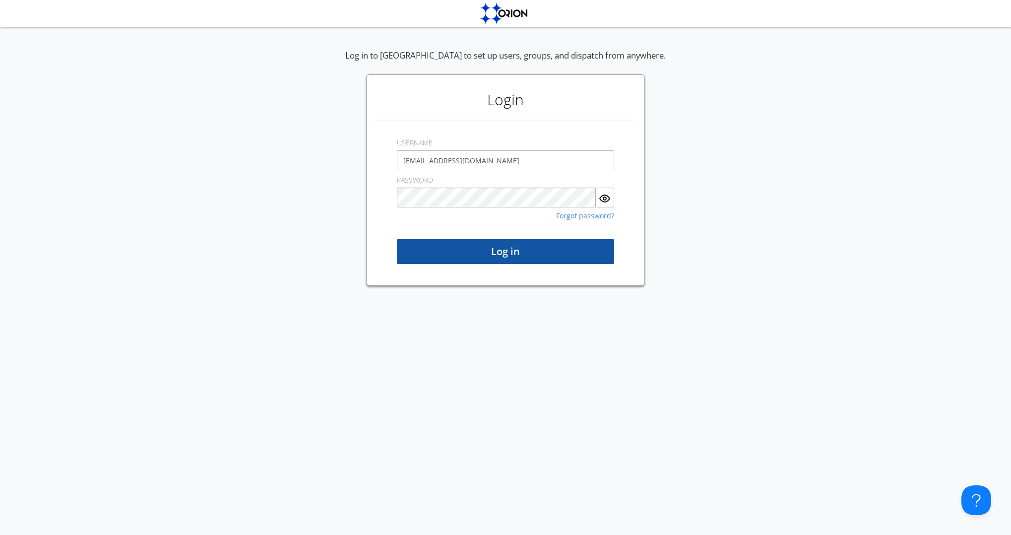
click at [464, 254] on button "Log in" at bounding box center [505, 251] width 217 height 25
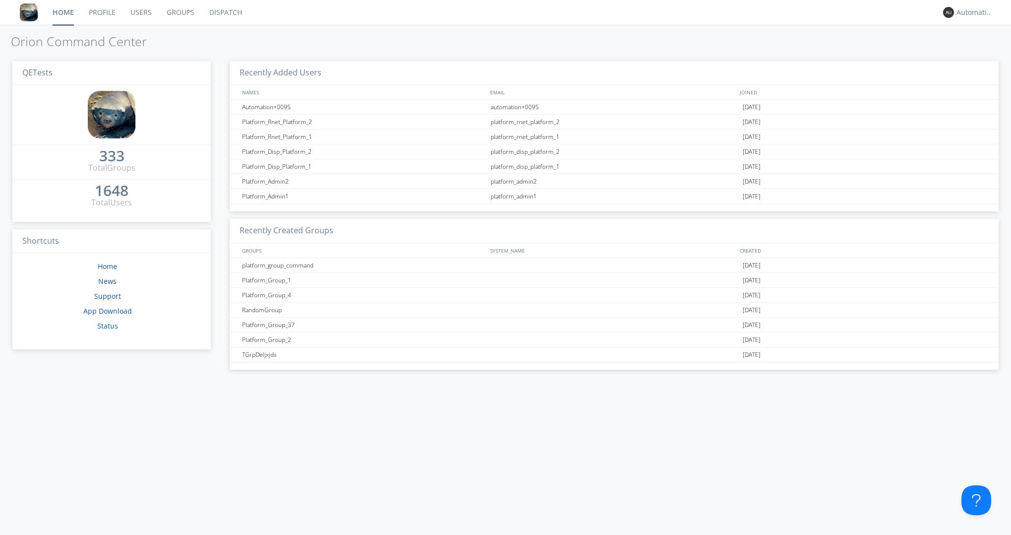
click at [221, 15] on link "Dispatch" at bounding box center [226, 12] width 48 height 25
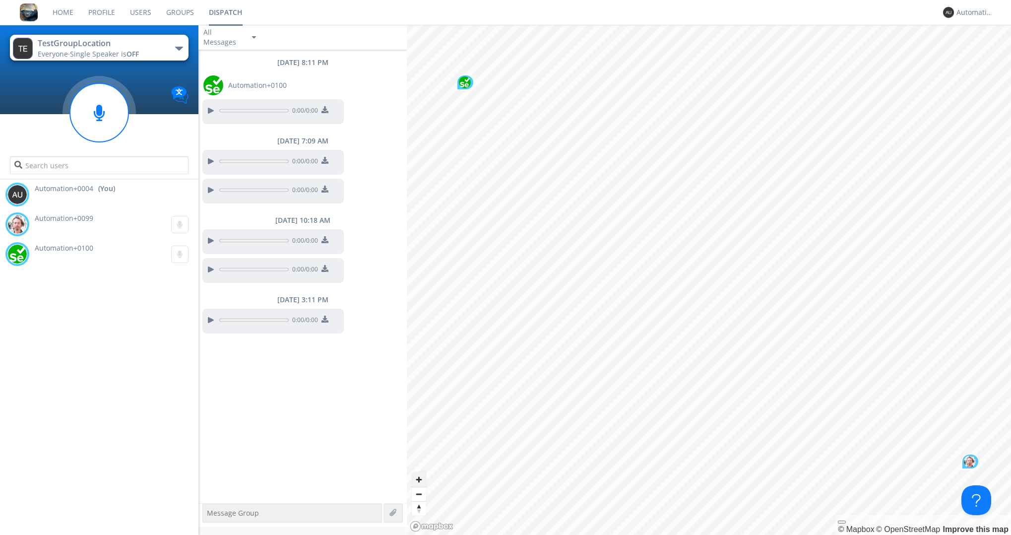
click at [419, 388] on span "Zoom in" at bounding box center [419, 479] width 14 height 14
click at [419, 388] on span "Zoom out" at bounding box center [419, 494] width 14 height 14
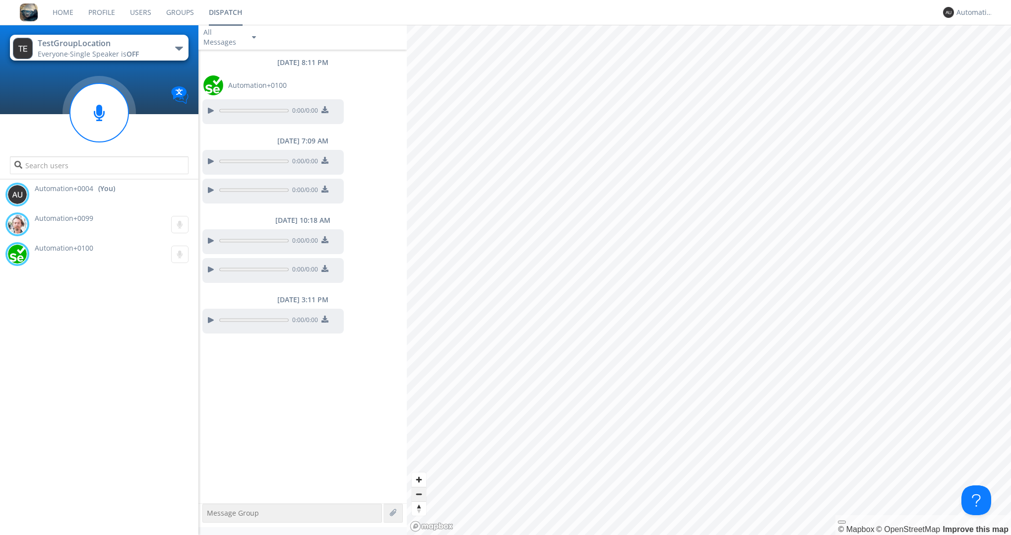
click at [419, 388] on span "Zoom out" at bounding box center [419, 494] width 14 height 14
click at [214, 388] on div "[DATE] 8:11 PM Automation+0100 0:00 / 0:00 [DATE] 7:09 AM 0:00 / 0:00 0:00 / 0:…" at bounding box center [302, 276] width 208 height 453
click at [14, 101] on div at bounding box center [99, 139] width 198 height 85
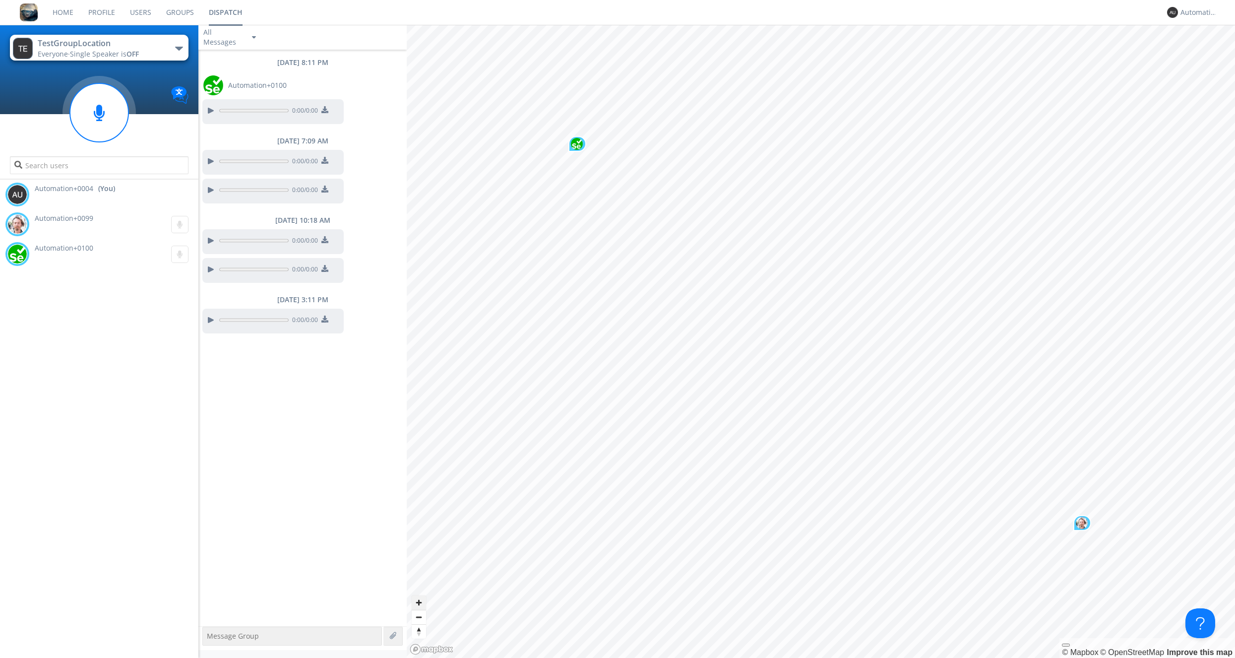
click at [422, 388] on span "Zoom in" at bounding box center [419, 602] width 14 height 14
click at [104, 51] on span "Single Speaker is OFF" at bounding box center [104, 53] width 69 height 9
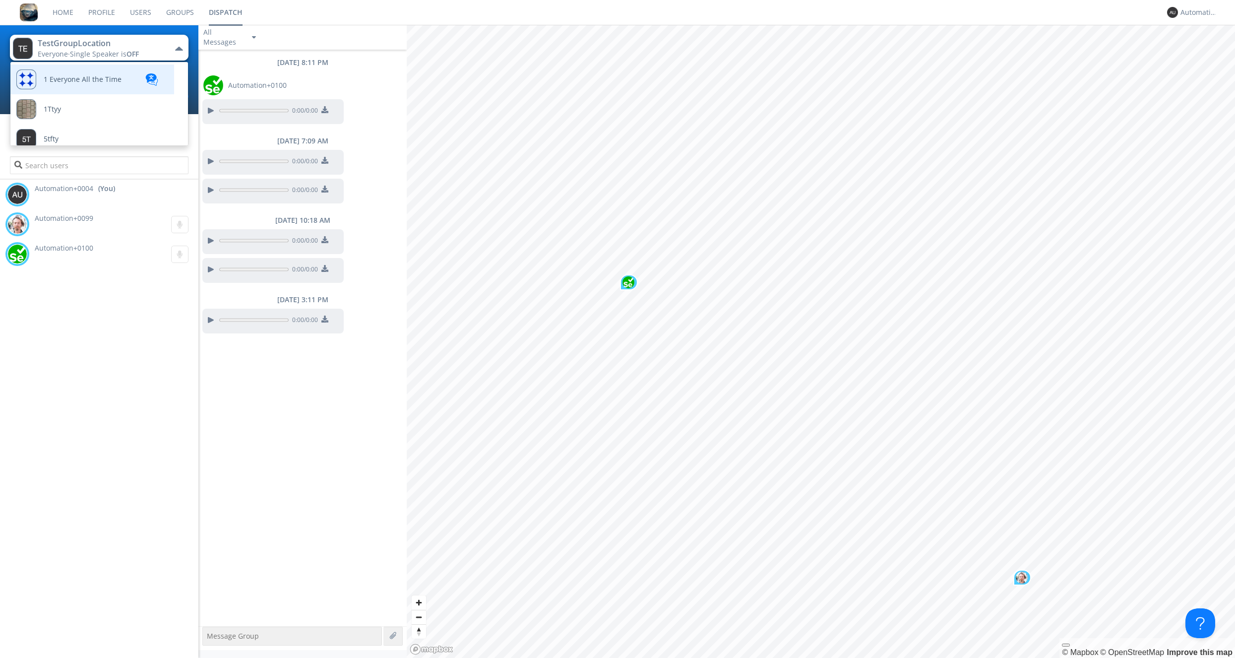
click at [96, 87] on div "1 Everyone All the Time" at bounding box center [68, 79] width 105 height 30
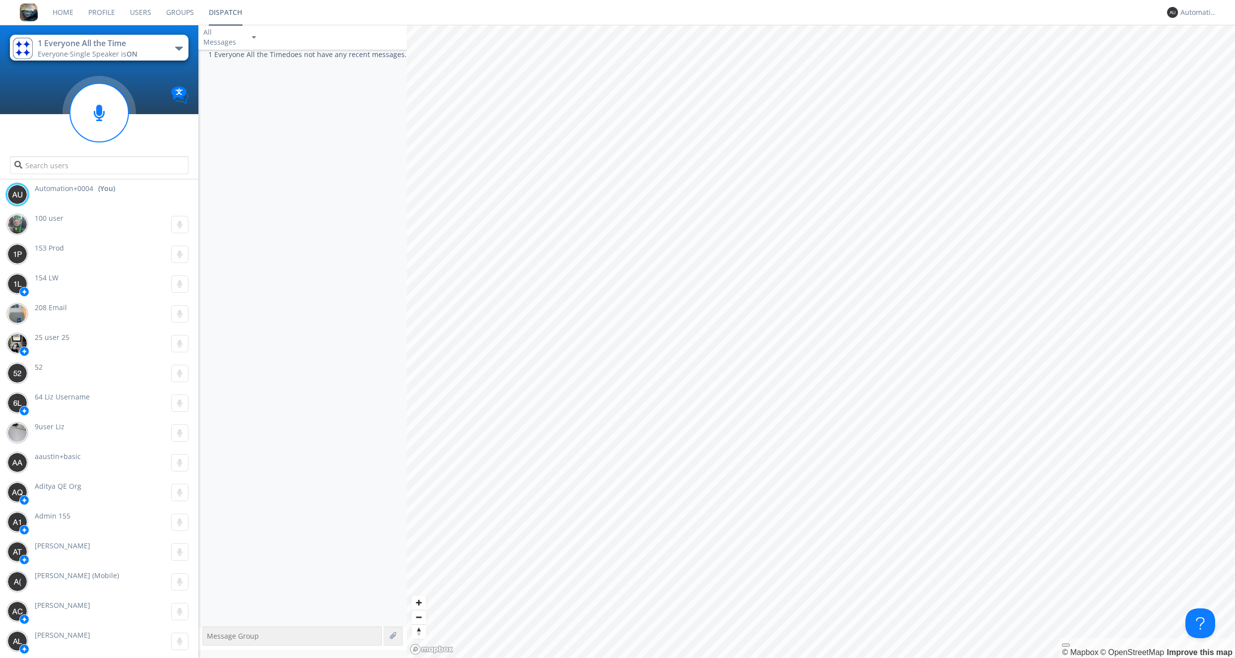
click at [158, 55] on button "1 Everyone All the Time Everyone · Single Speaker is ON" at bounding box center [99, 48] width 179 height 26
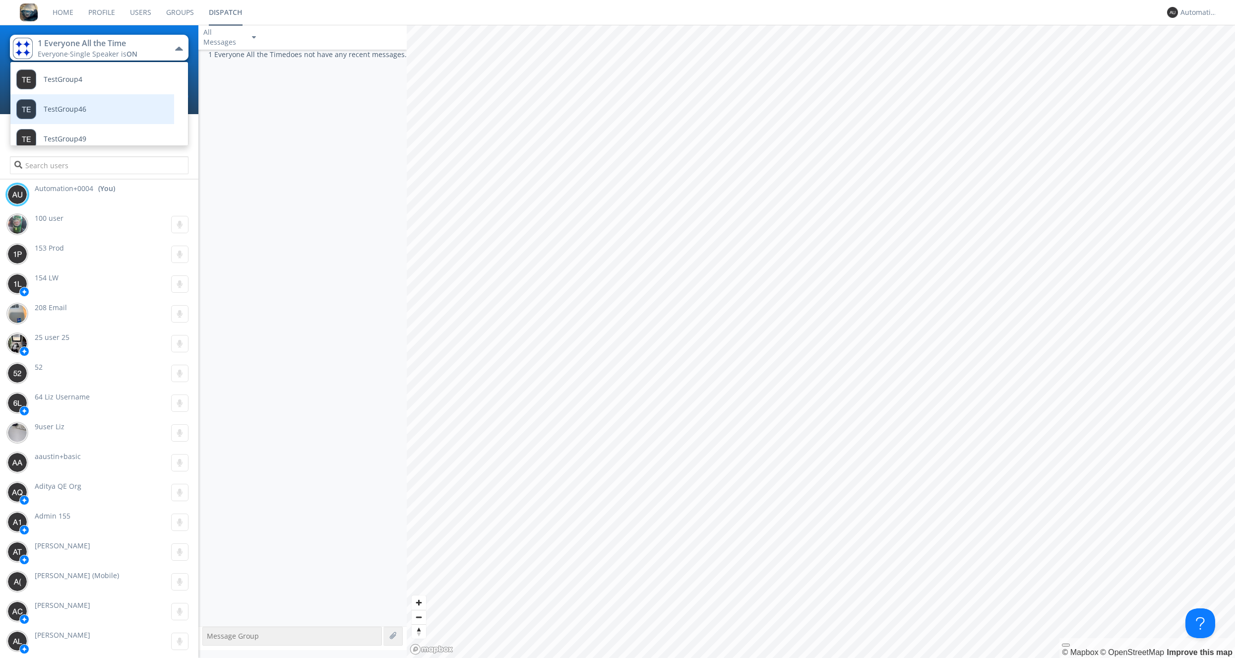
scroll to position [725, 0]
click at [120, 101] on link "TestGroupLocation" at bounding box center [84, 98] width 149 height 30
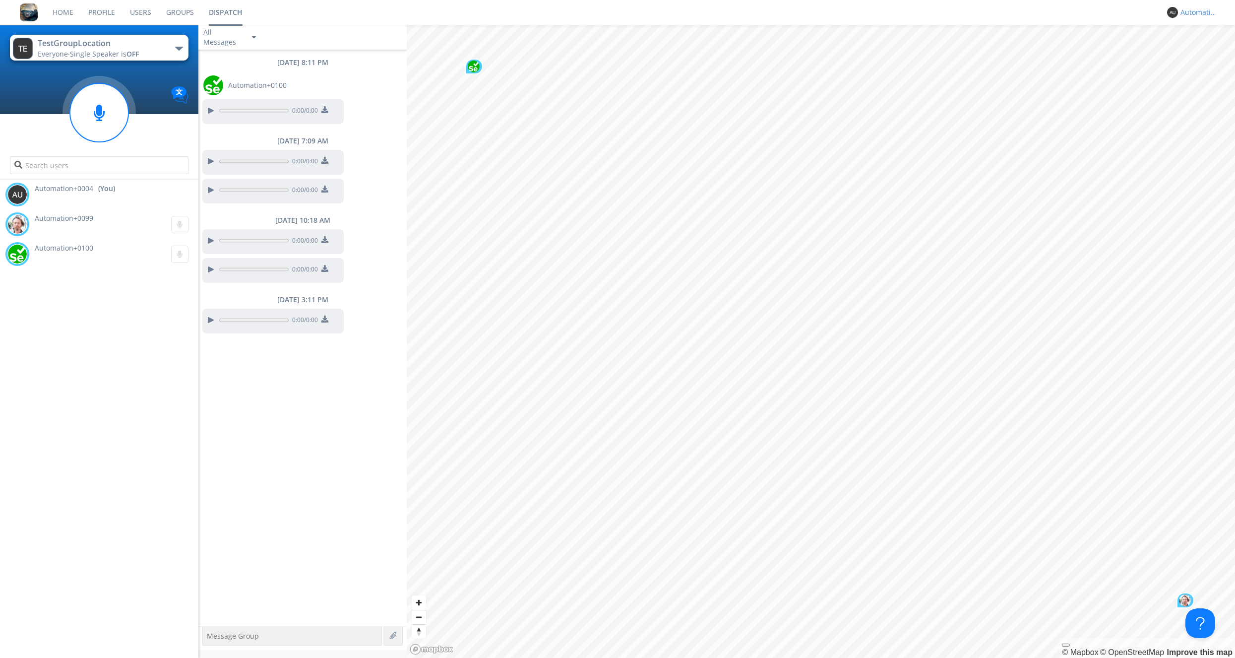
click at [996, 11] on div "Automation+0004" at bounding box center [1198, 12] width 37 height 10
click at [68, 14] on link "Home" at bounding box center [63, 12] width 36 height 25
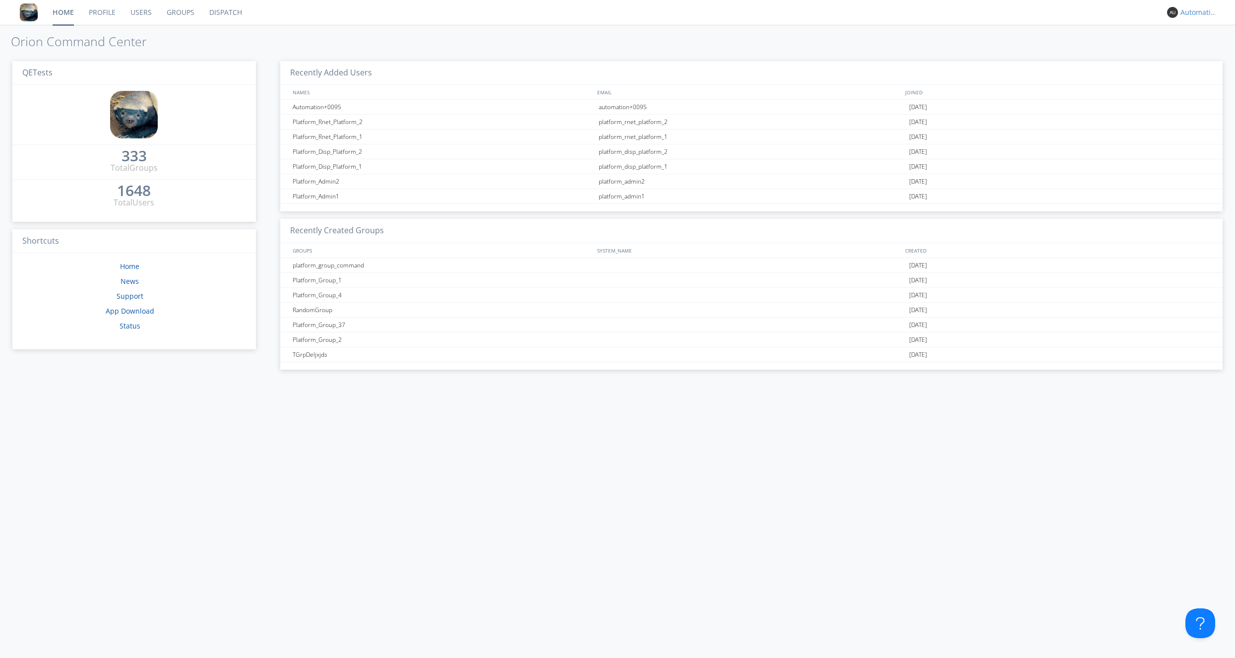
click at [996, 14] on div "Automation+0004" at bounding box center [1198, 12] width 37 height 10
click at [996, 50] on div "Log Out" at bounding box center [1203, 53] width 51 height 18
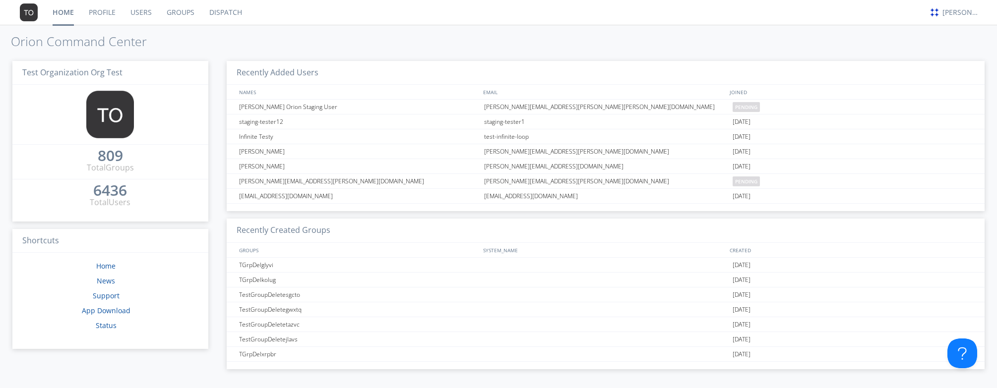
click at [146, 15] on link "Users" at bounding box center [141, 12] width 36 height 25
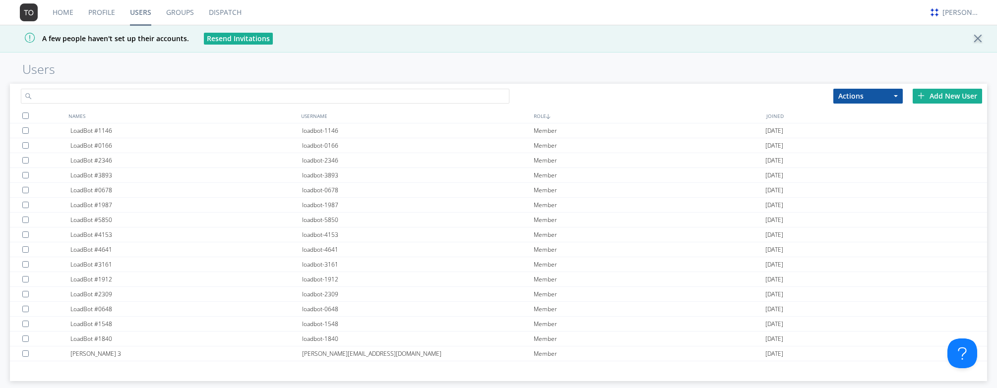
click at [185, 98] on input "text" at bounding box center [265, 96] width 488 height 15
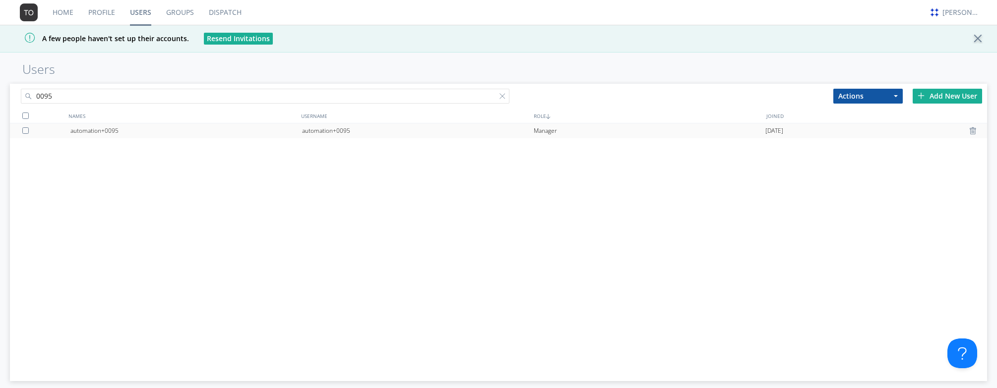
type input "0095"
click at [341, 128] on div "automation+0095" at bounding box center [418, 130] width 232 height 15
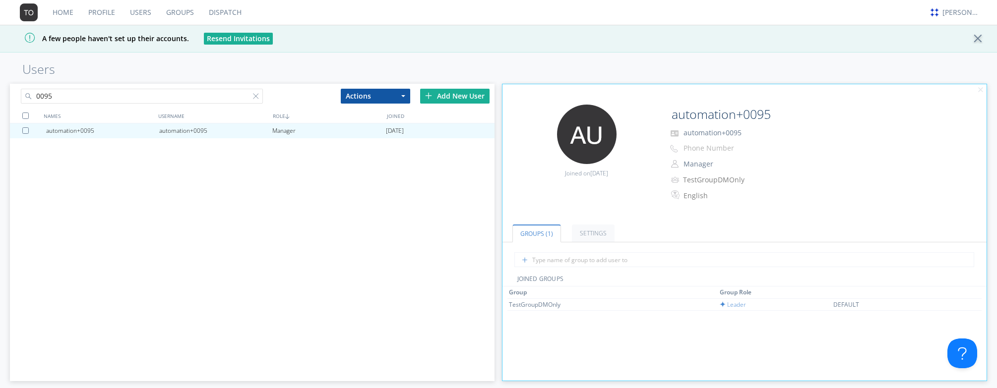
click at [113, 248] on div "automation+0095 automation+0095 Manager 2024-02-23" at bounding box center [252, 244] width 484 height 242
click at [534, 303] on div "TestGroupDMOnly" at bounding box center [546, 305] width 74 height 8
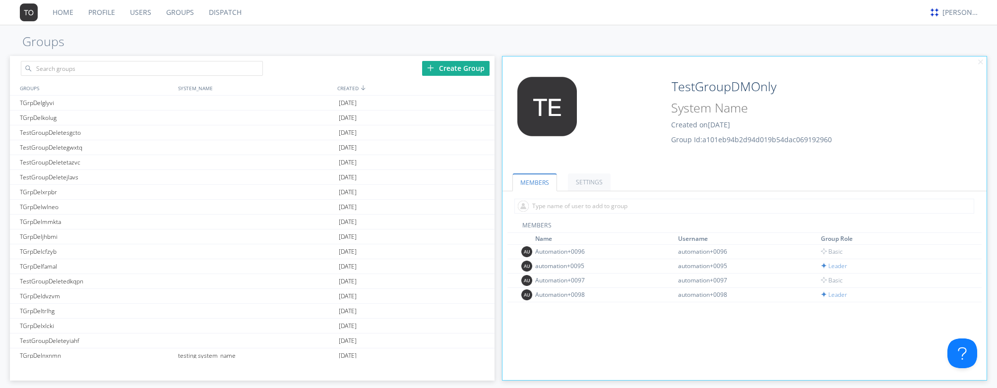
click at [45, 0] on link "Home" at bounding box center [63, 12] width 36 height 25
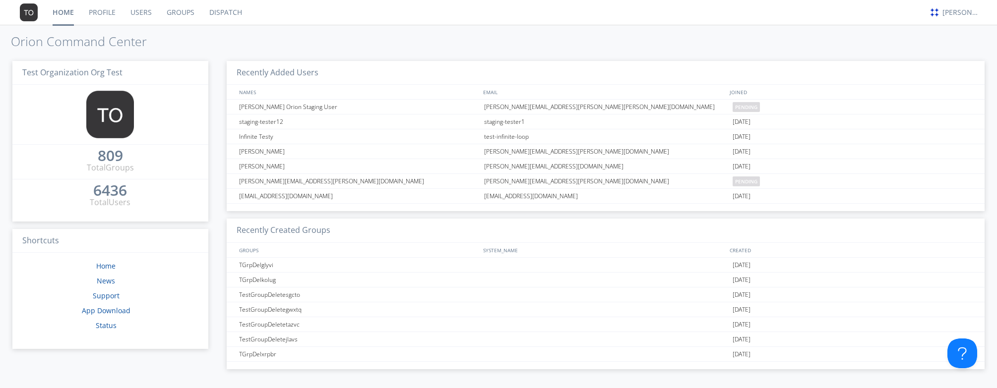
click at [148, 19] on link "Users" at bounding box center [141, 12] width 36 height 25
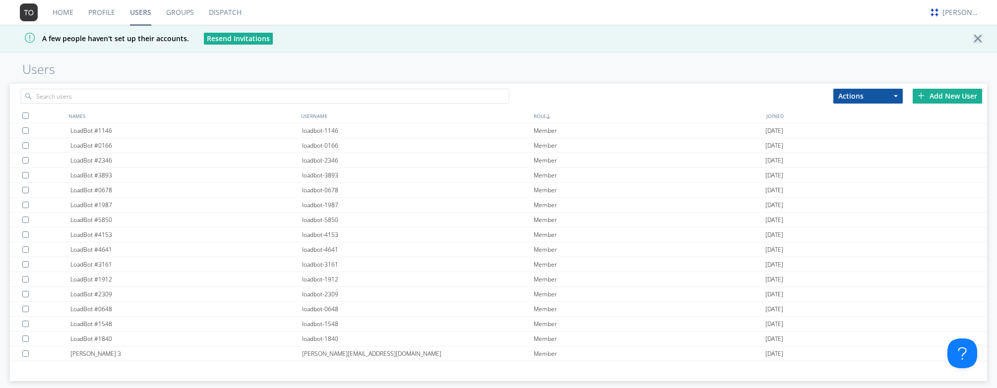
click at [147, 14] on link "Users" at bounding box center [140, 12] width 36 height 25
click at [175, 95] on input "text" at bounding box center [265, 96] width 488 height 15
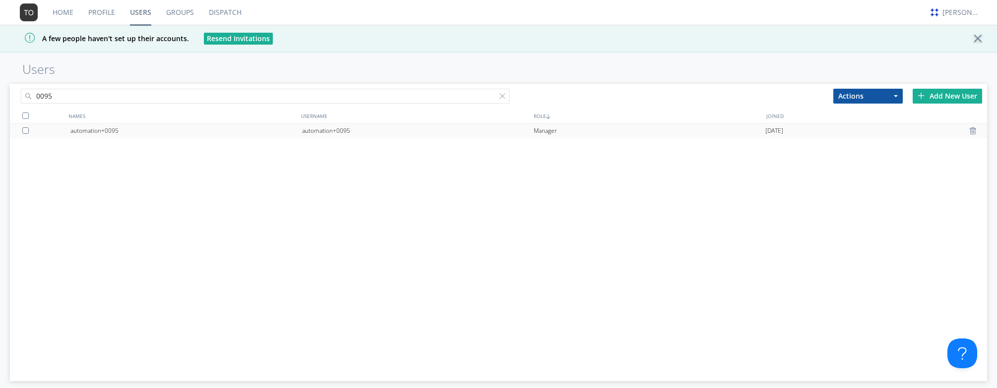
type input "0095"
click at [364, 132] on div "automation+0095" at bounding box center [418, 130] width 232 height 15
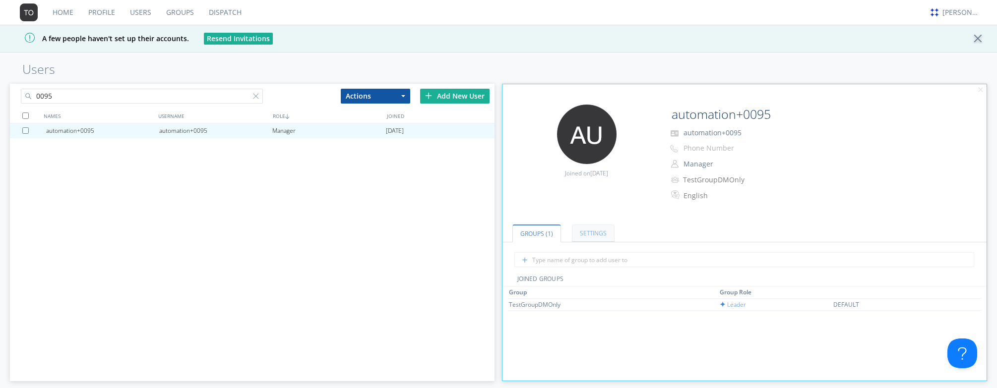
click at [580, 237] on link "Settings" at bounding box center [593, 233] width 43 height 17
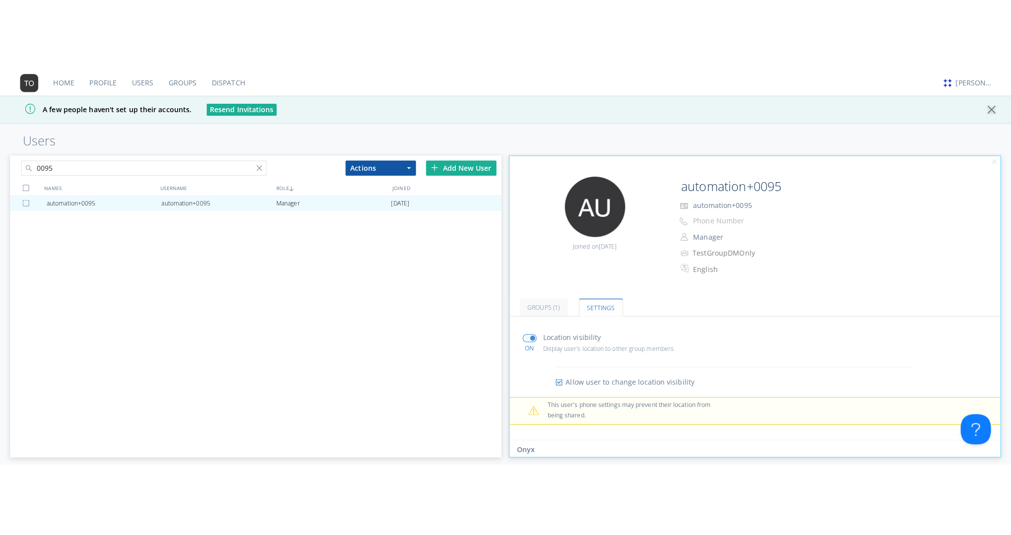
scroll to position [60, 0]
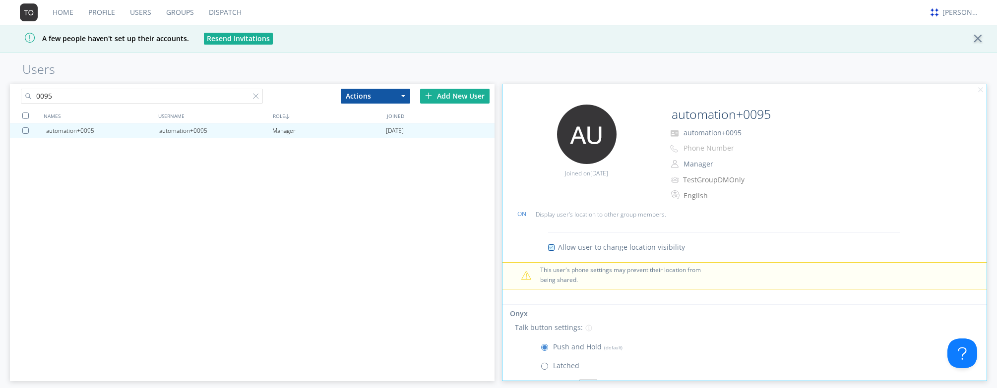
drag, startPoint x: 993, startPoint y: 385, endPoint x: 1020, endPoint y: 448, distance: 68.6
click at [996, 388] on html "Home Profile Users Groups Dispatch alex austin A few people haven't set up thei…" at bounding box center [498, 194] width 997 height 388
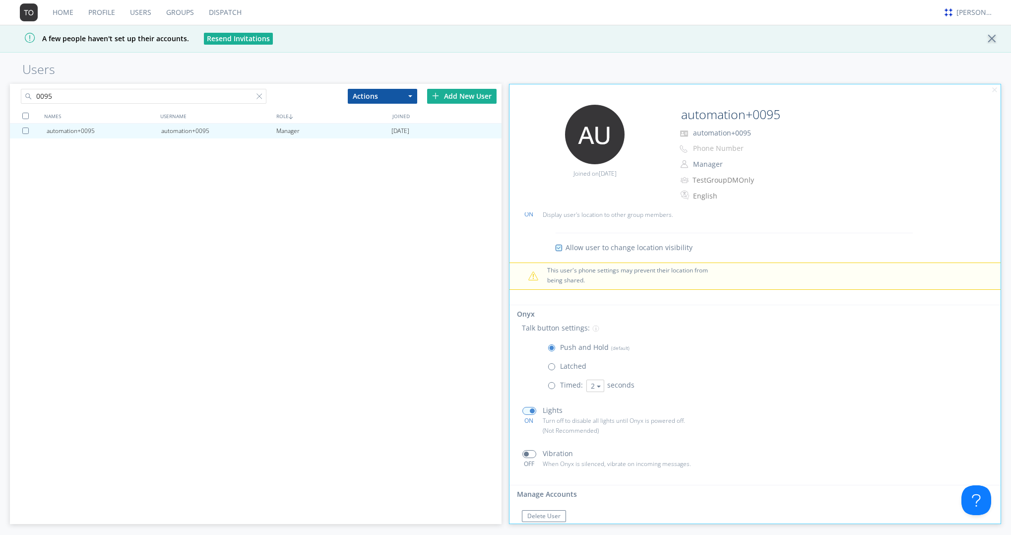
click at [773, 367] on div "Latched" at bounding box center [771, 362] width 473 height 19
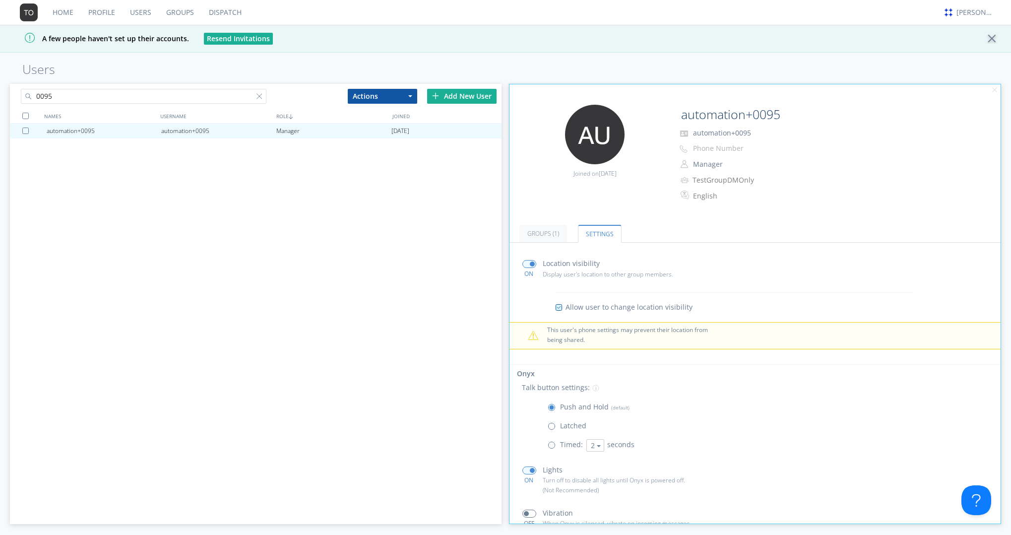
scroll to position [78, 0]
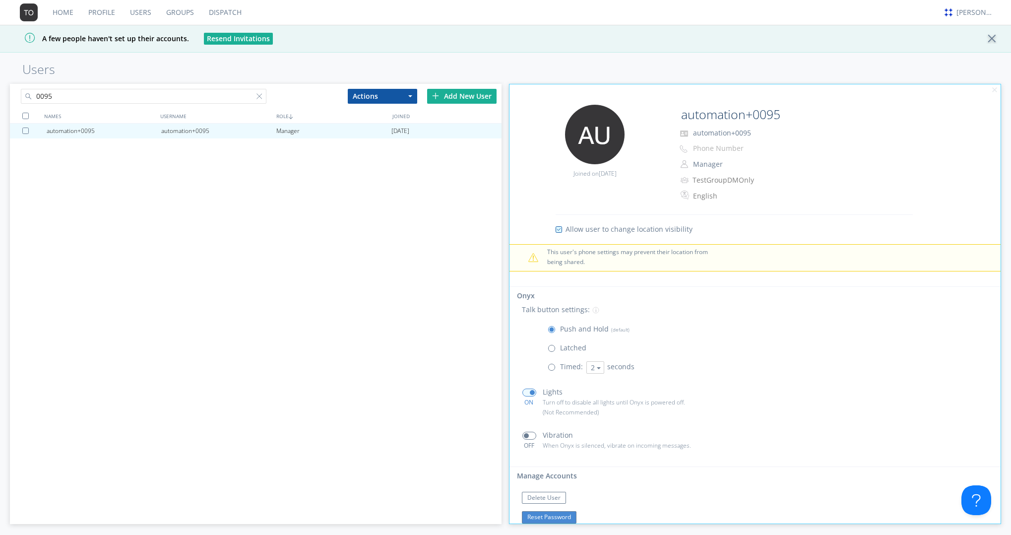
click at [562, 388] on button "Reset Password" at bounding box center [549, 517] width 55 height 12
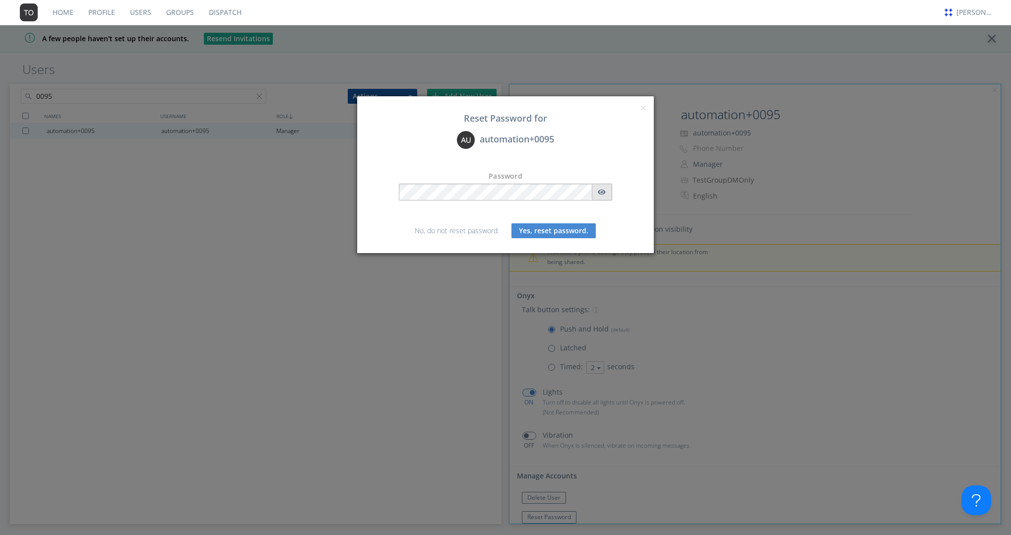
click at [599, 190] on icon "button" at bounding box center [602, 191] width 8 height 5
click at [555, 228] on button "Yes, reset password." at bounding box center [553, 230] width 84 height 15
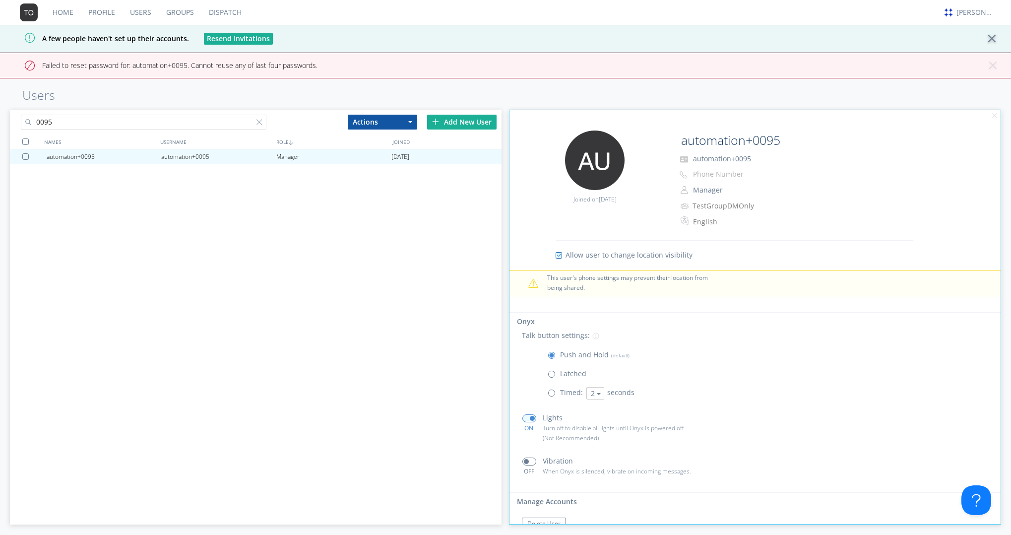
scroll to position [103, 0]
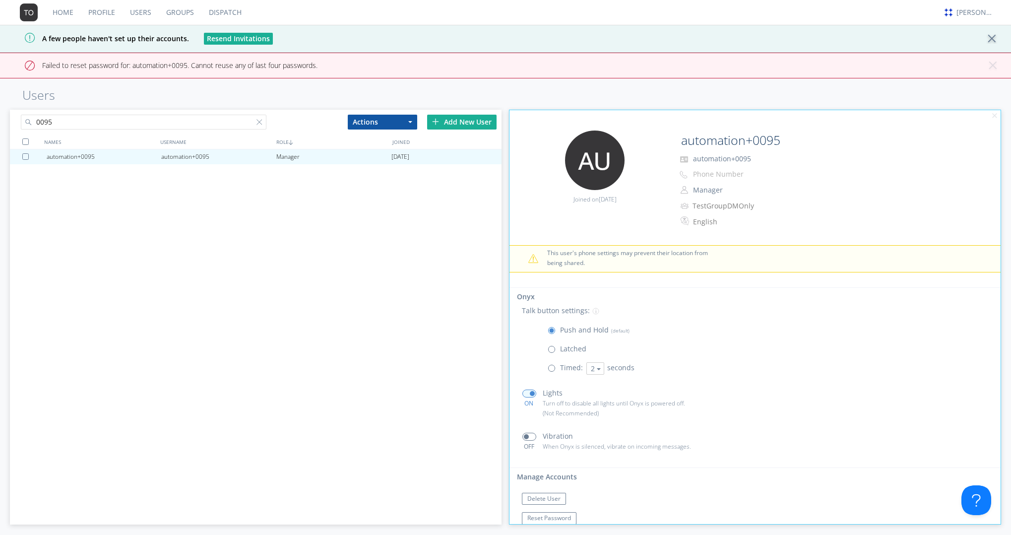
click at [72, 176] on div "automation+0095 automation+0095 Manager 2024-02-23" at bounding box center [255, 317] width 491 height 336
click at [139, 7] on link "Users" at bounding box center [140, 12] width 36 height 25
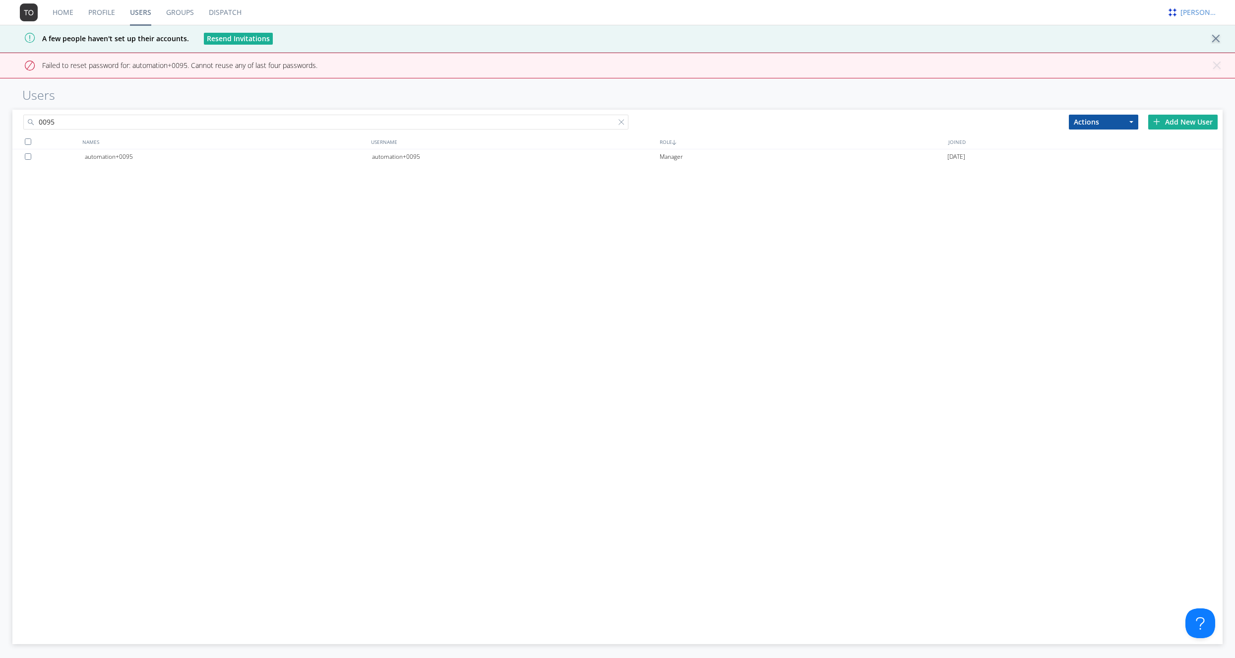
click at [1197, 13] on div "[PERSON_NAME]" at bounding box center [1198, 12] width 37 height 10
click at [1206, 55] on div "Log Out" at bounding box center [1203, 53] width 51 height 18
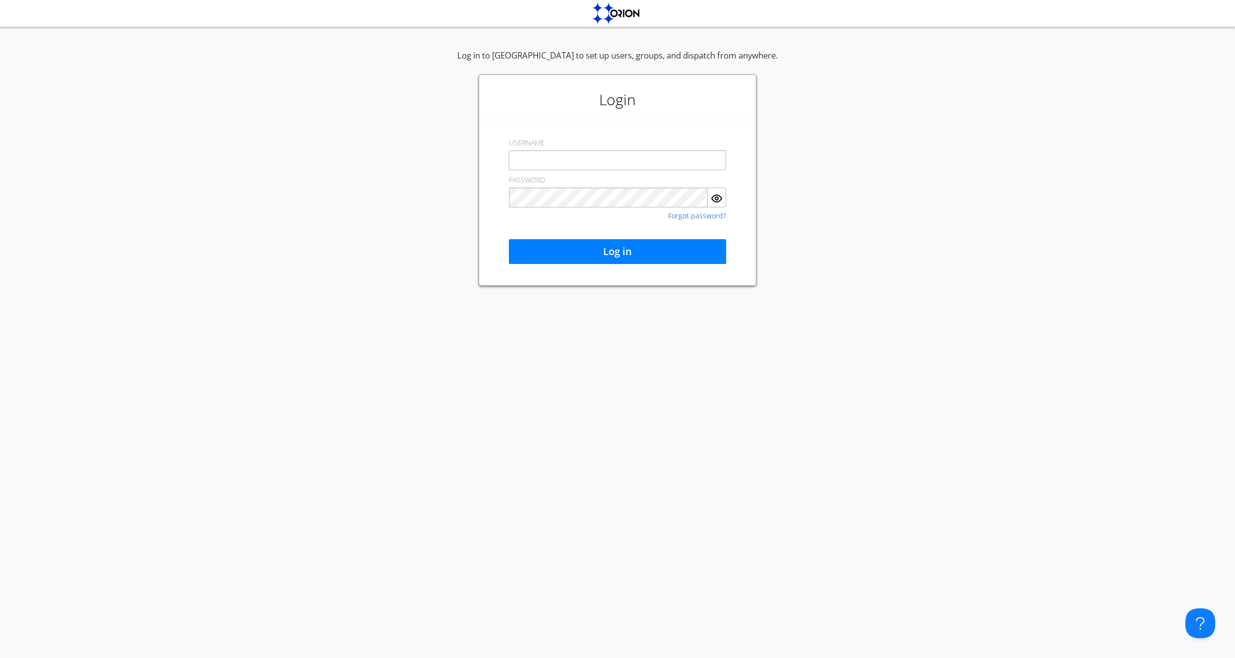
click at [547, 162] on input "text" at bounding box center [617, 160] width 217 height 20
type input "a"
type input "[EMAIL_ADDRESS][DOMAIN_NAME]"
click at [624, 250] on button "Log in" at bounding box center [617, 251] width 217 height 25
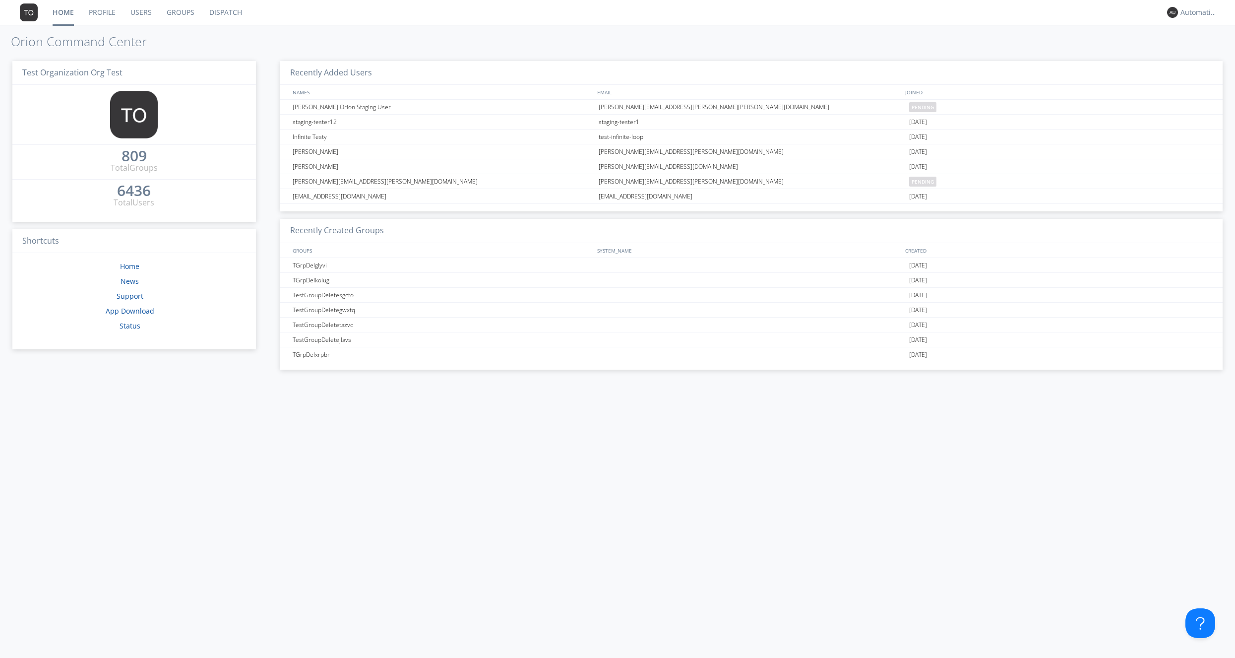
click at [212, 12] on link "Dispatch" at bounding box center [226, 12] width 48 height 25
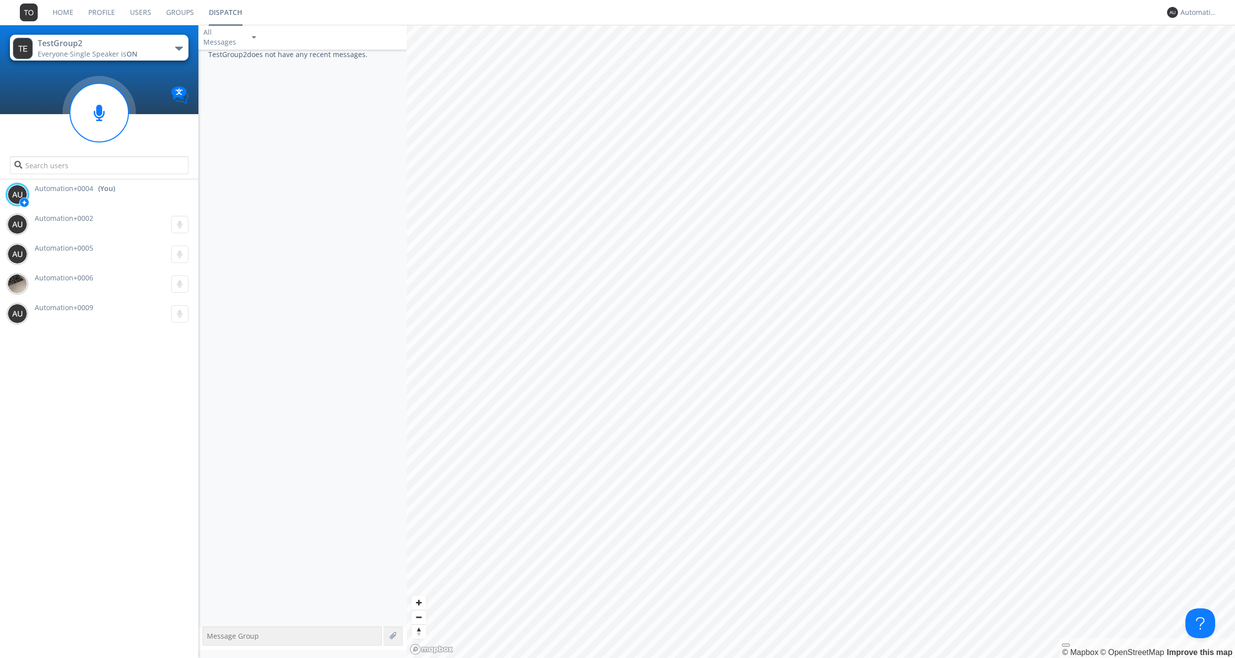
click at [159, 42] on button "TestGroup2 Everyone · Single Speaker is ON" at bounding box center [99, 48] width 179 height 26
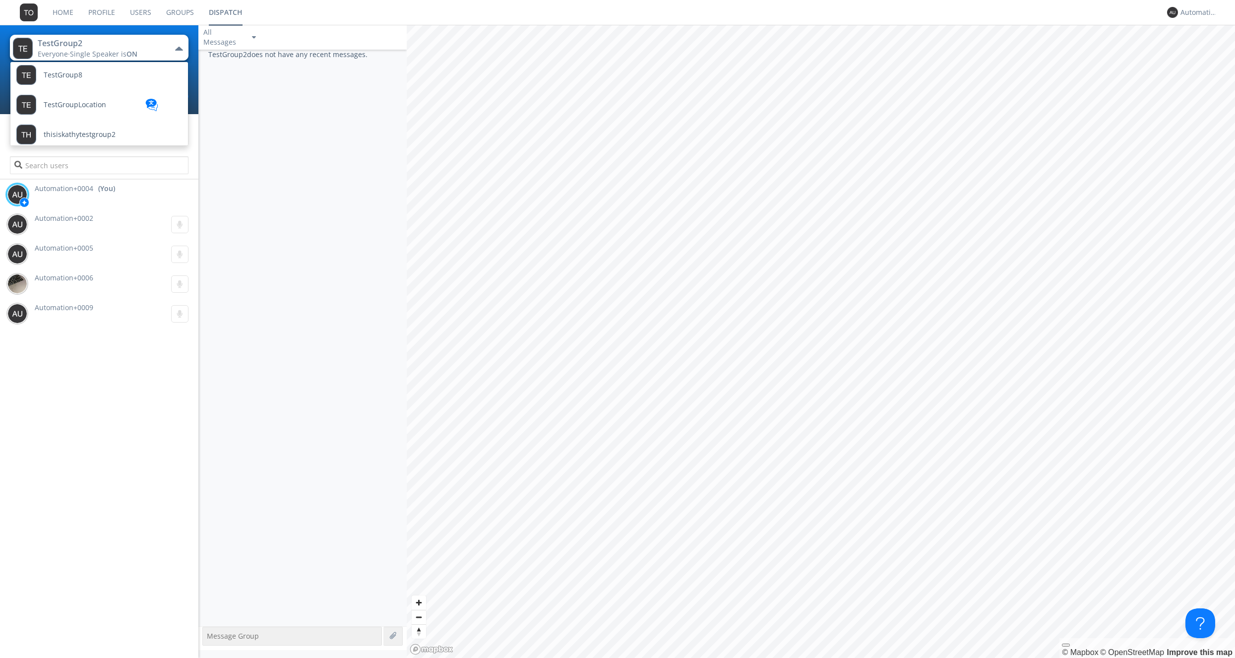
scroll to position [993, 0]
click at [117, 101] on link "TestGroupLocation" at bounding box center [84, 98] width 149 height 30
